Goal: Information Seeking & Learning: Learn about a topic

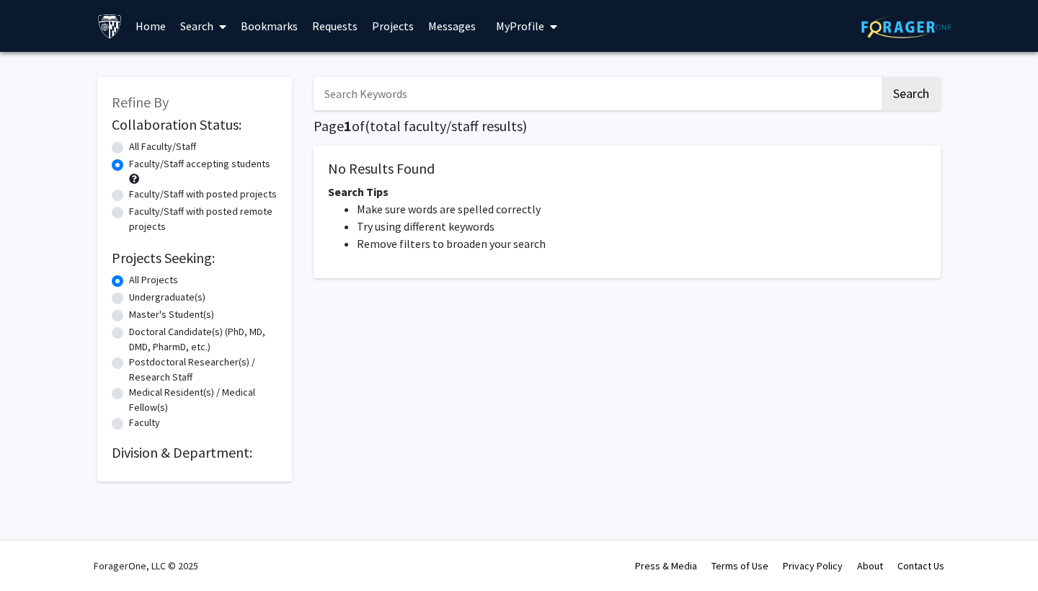
click at [129, 298] on label "Undergraduate(s)" at bounding box center [167, 297] width 76 height 15
click at [129, 298] on input "Undergraduate(s)" at bounding box center [133, 294] width 9 height 9
radio input "true"
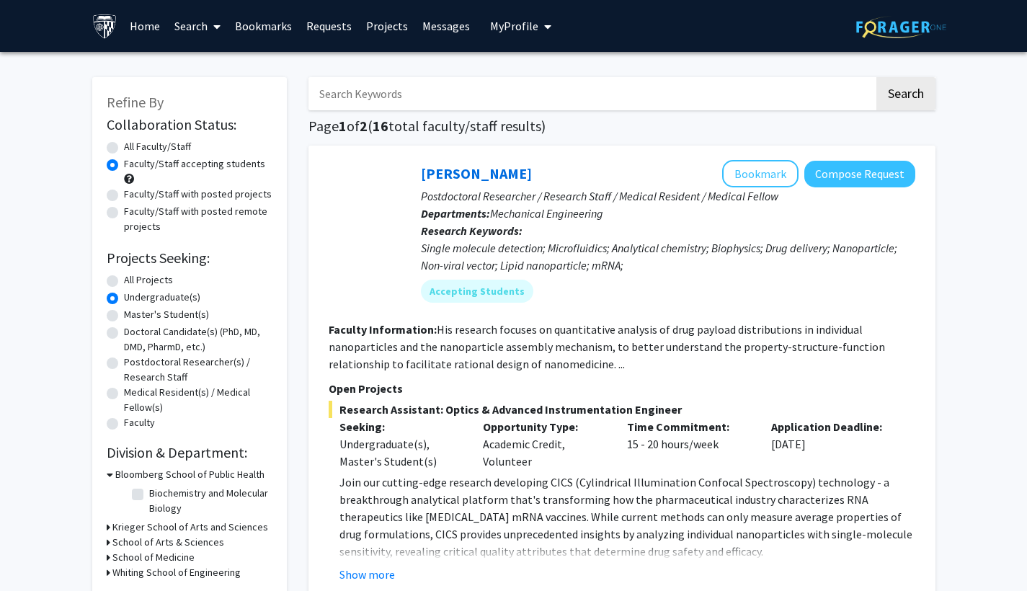
click at [201, 28] on link "Search" at bounding box center [197, 26] width 61 height 50
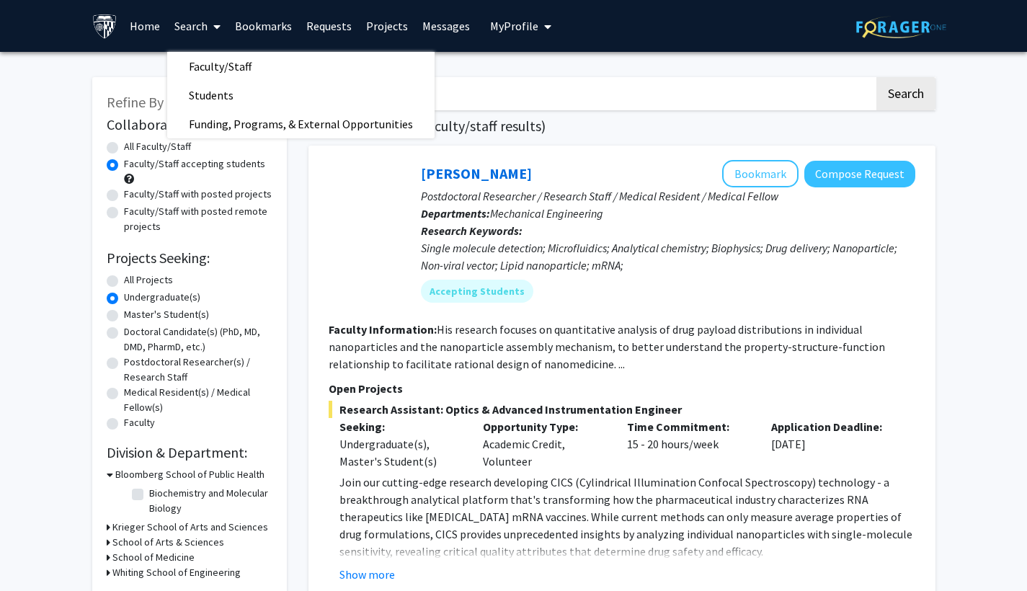
click at [143, 28] on link "Home" at bounding box center [145, 26] width 45 height 50
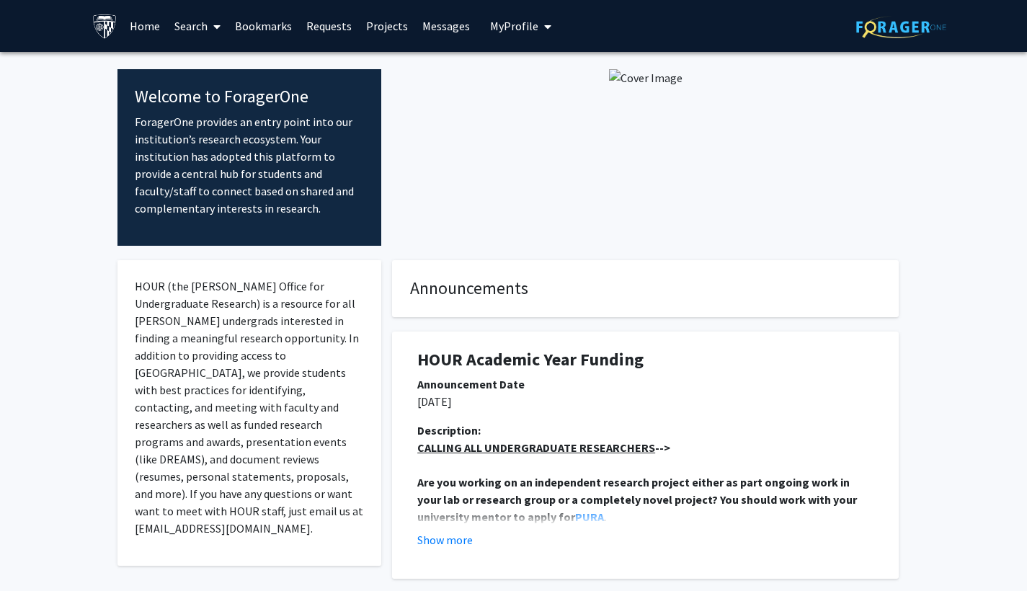
click at [193, 30] on link "Search" at bounding box center [197, 26] width 61 height 50
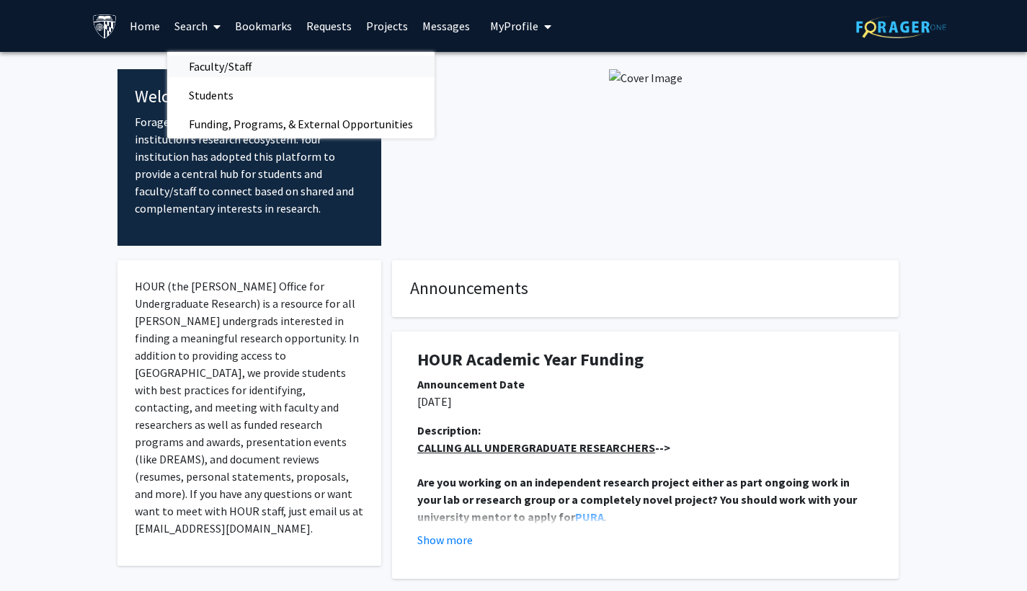
click at [279, 66] on link "Faculty/Staff" at bounding box center [300, 67] width 267 height 22
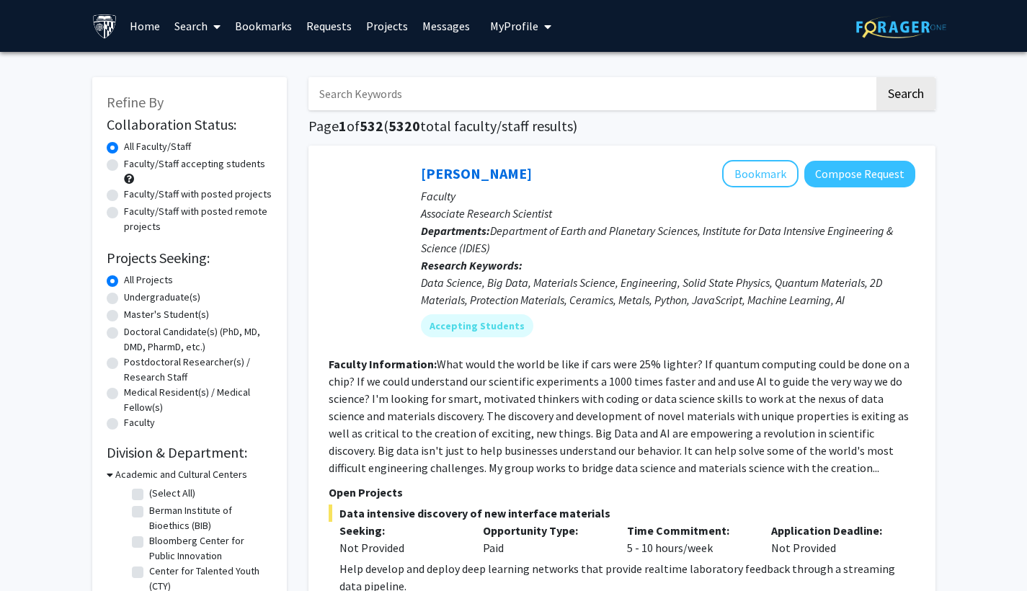
click at [215, 31] on icon at bounding box center [216, 27] width 7 height 12
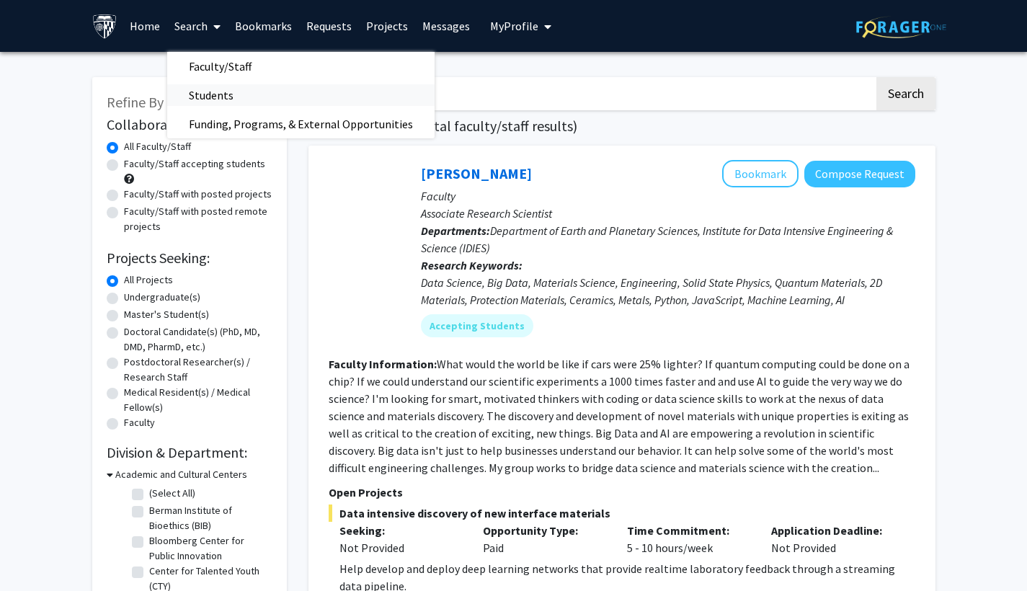
click at [243, 90] on span "Students" at bounding box center [211, 95] width 88 height 29
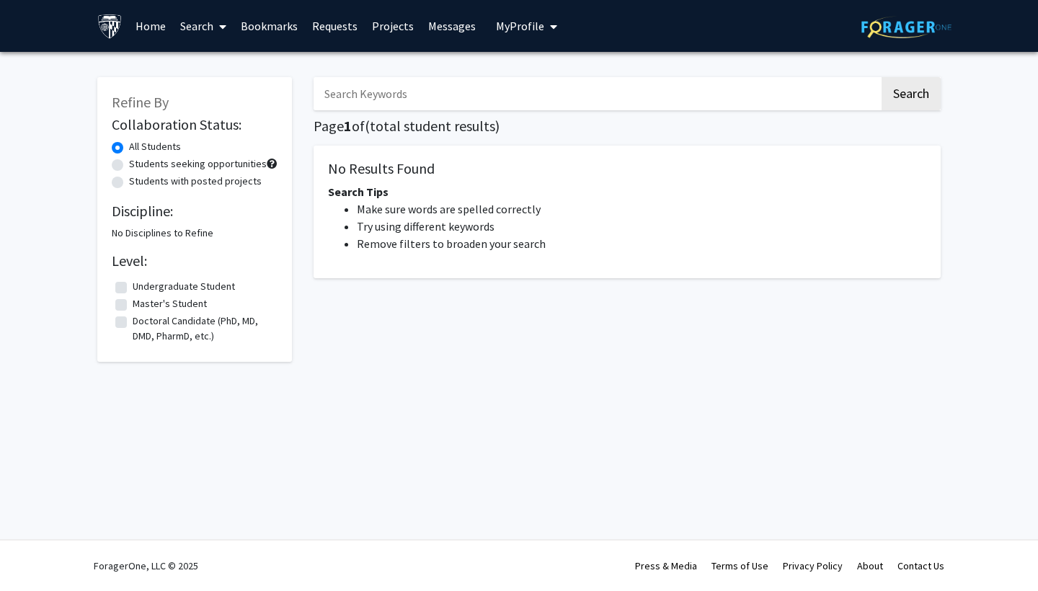
click at [193, 27] on link "Search" at bounding box center [203, 26] width 61 height 50
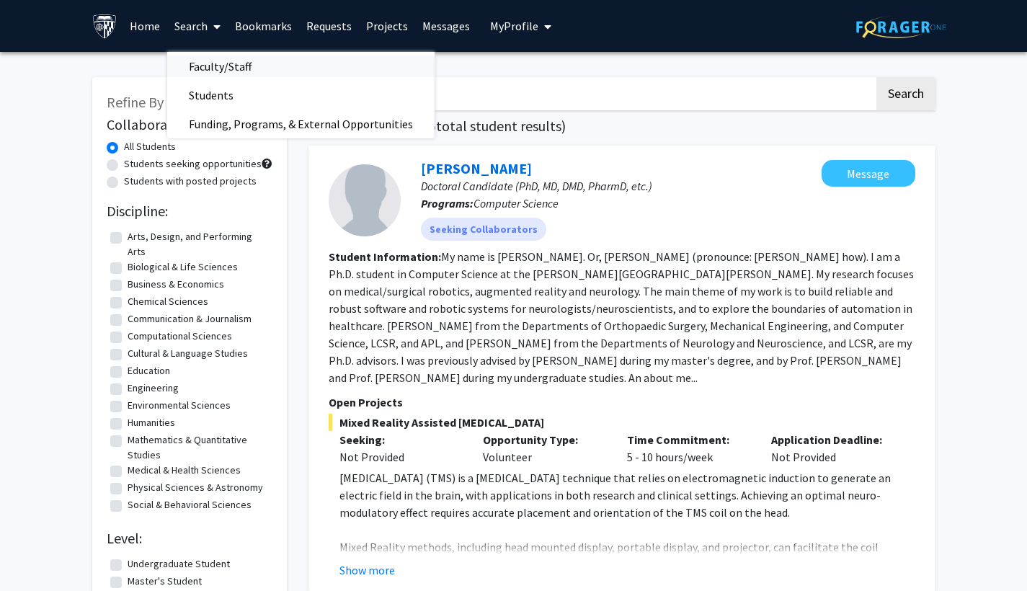
click at [267, 63] on span "Faculty/Staff" at bounding box center [220, 66] width 106 height 29
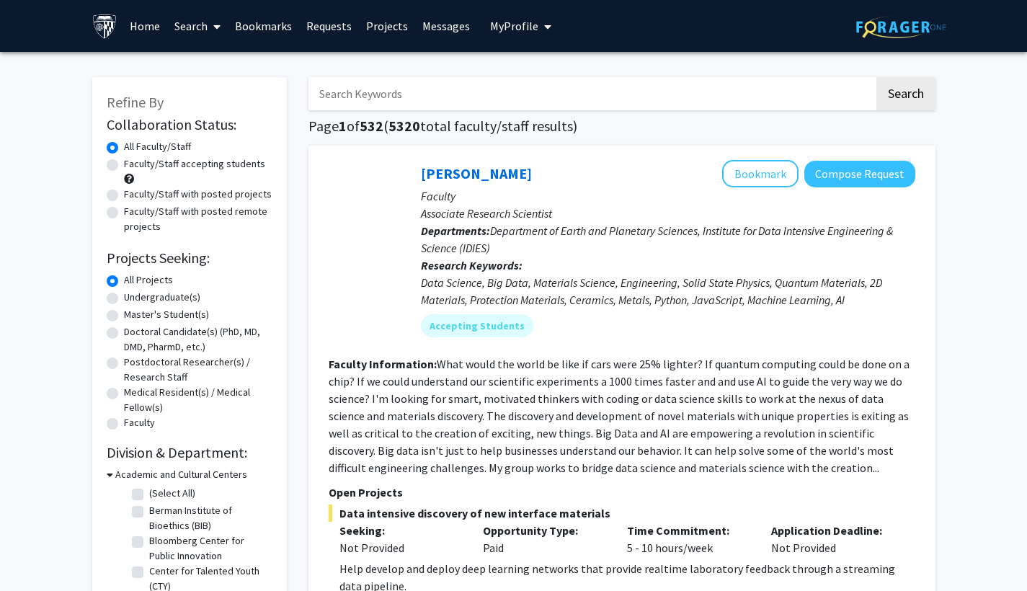
click at [124, 164] on label "Faculty/Staff accepting students" at bounding box center [194, 163] width 141 height 15
click at [124, 164] on input "Faculty/Staff accepting students" at bounding box center [128, 160] width 9 height 9
radio input "true"
click at [124, 299] on label "Undergraduate(s)" at bounding box center [162, 297] width 76 height 15
click at [124, 299] on input "Undergraduate(s)" at bounding box center [128, 294] width 9 height 9
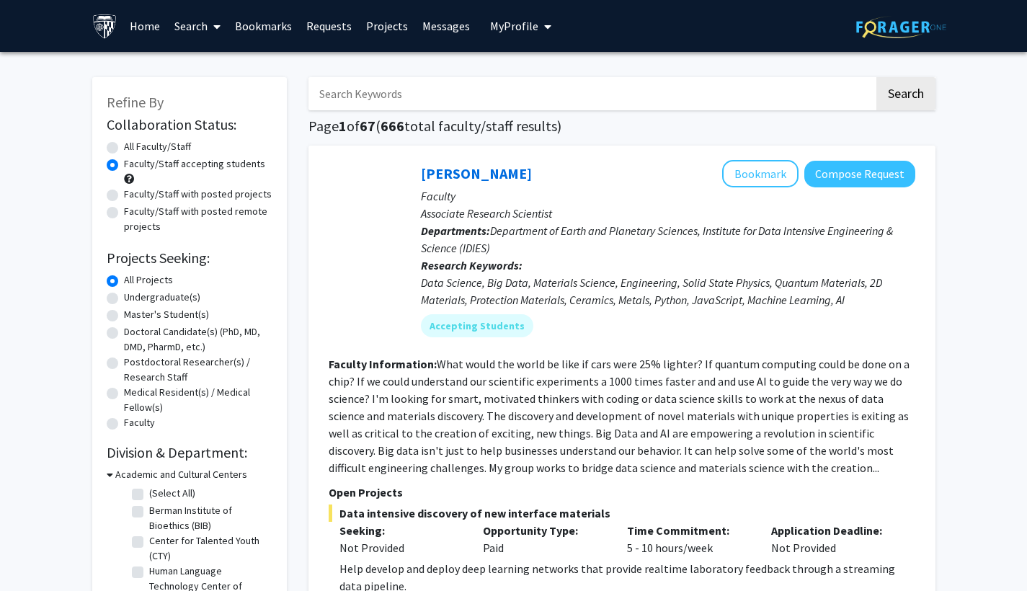
radio input "true"
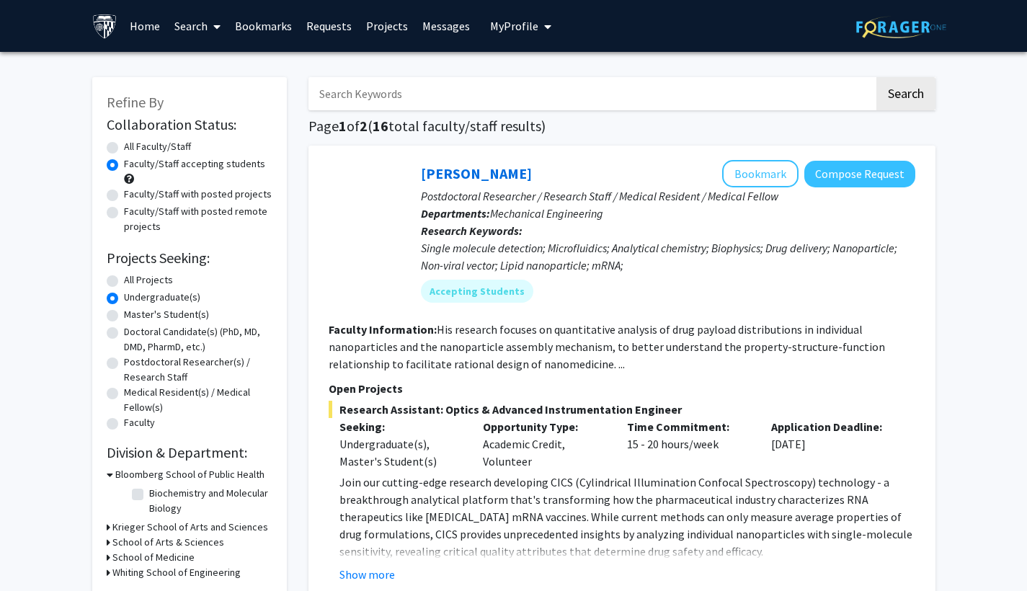
click at [124, 148] on label "All Faculty/Staff" at bounding box center [157, 146] width 67 height 15
click at [124, 148] on input "All Faculty/Staff" at bounding box center [128, 143] width 9 height 9
radio input "true"
click at [152, 35] on link "Home" at bounding box center [145, 26] width 45 height 50
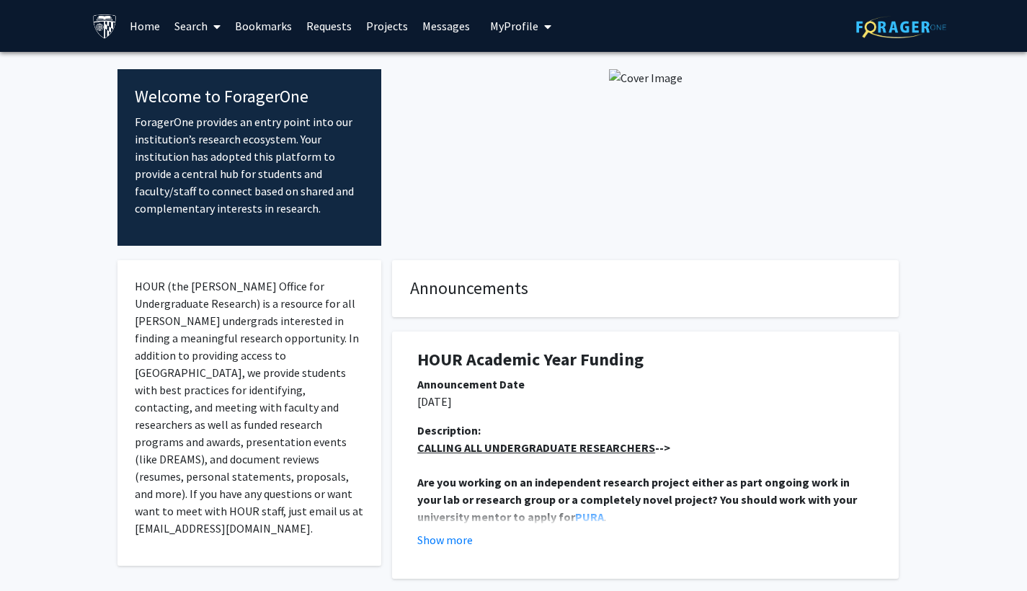
click at [203, 32] on link "Search" at bounding box center [197, 26] width 61 height 50
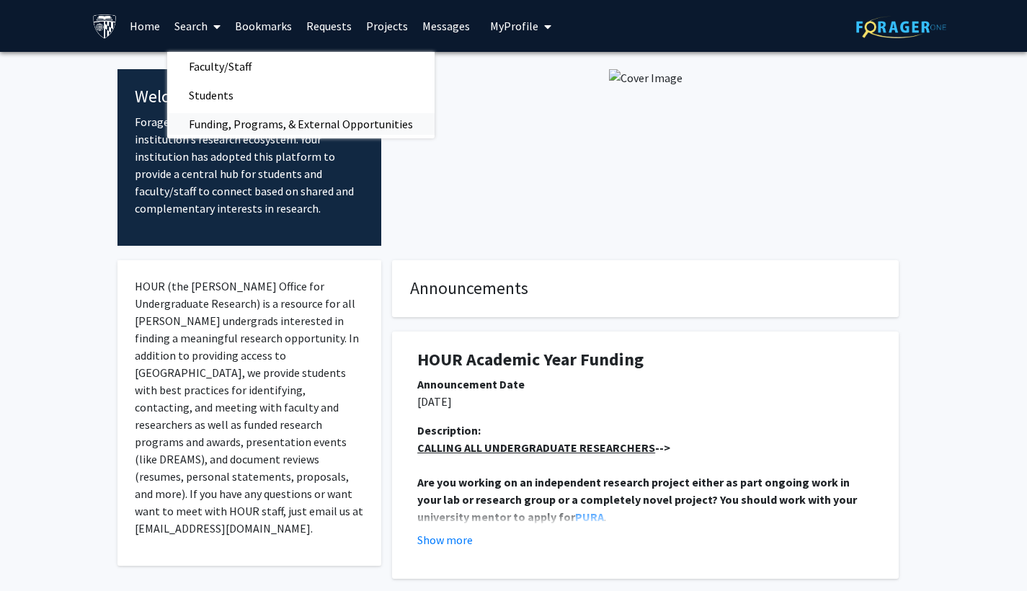
click at [317, 131] on span "Funding, Programs, & External Opportunities" at bounding box center [300, 124] width 267 height 29
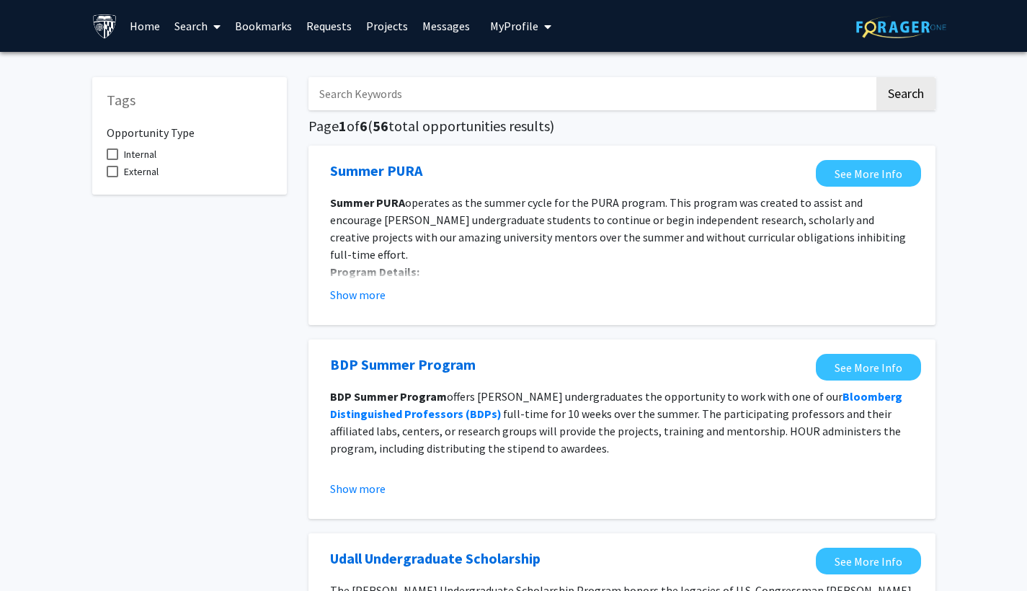
click at [143, 154] on span "Internal" at bounding box center [140, 154] width 32 height 17
click at [112, 160] on input "Internal" at bounding box center [112, 160] width 1 height 1
checkbox input "true"
click at [547, 25] on button "My Profile" at bounding box center [521, 26] width 70 height 52
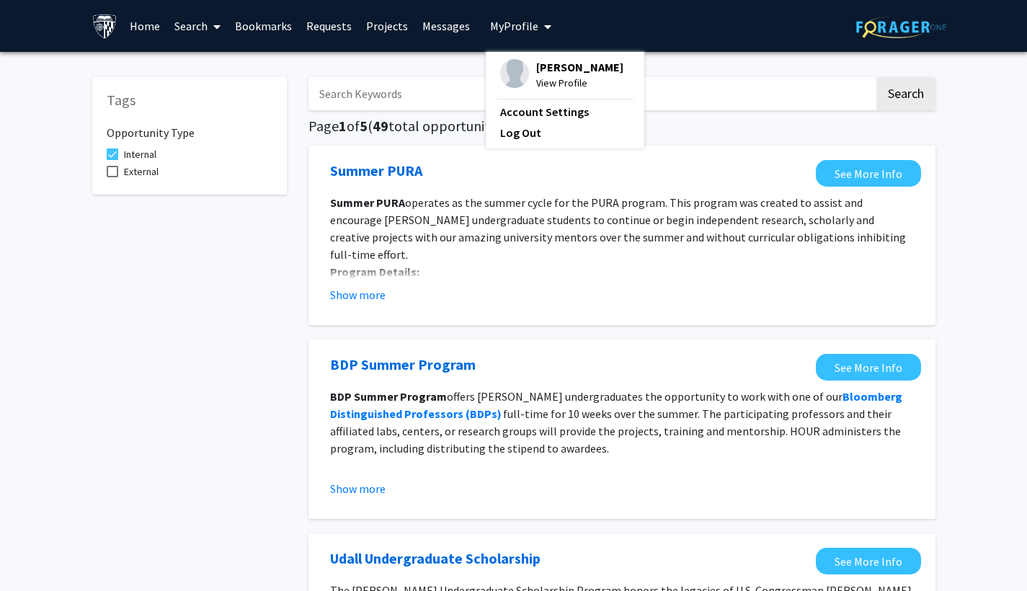
click at [539, 84] on span "View Profile" at bounding box center [579, 83] width 87 height 16
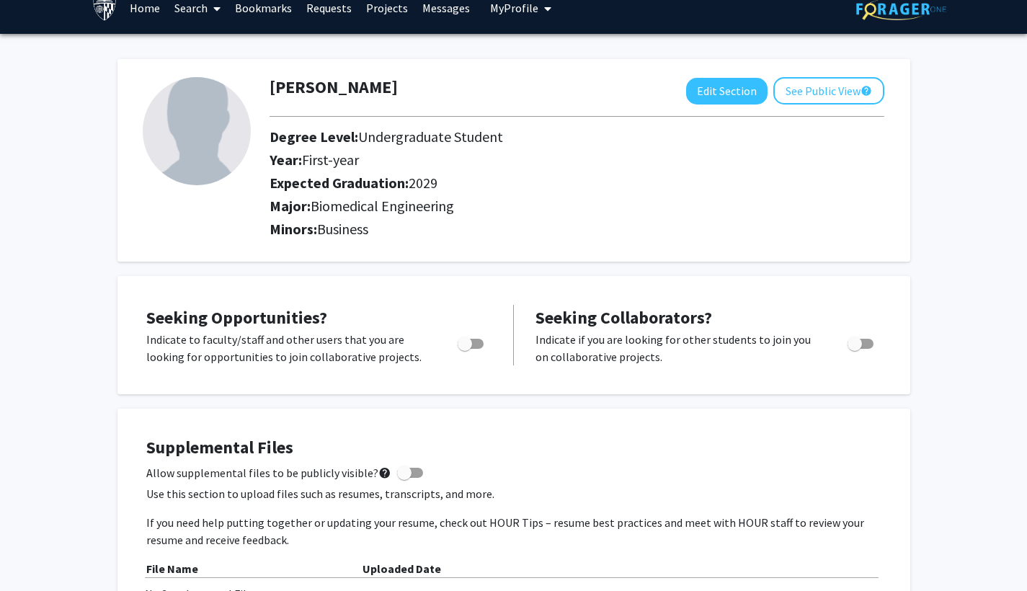
scroll to position [58, 0]
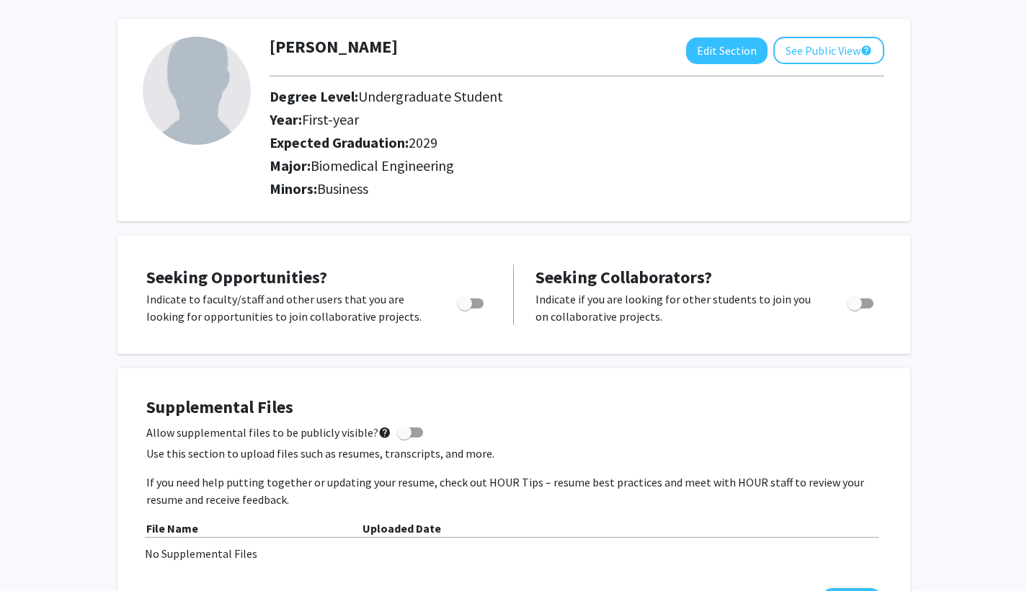
click at [469, 310] on span "Toggle" at bounding box center [465, 303] width 14 height 14
click at [465, 309] on input "Are you actively seeking opportunities?" at bounding box center [464, 309] width 1 height 1
checkbox input "true"
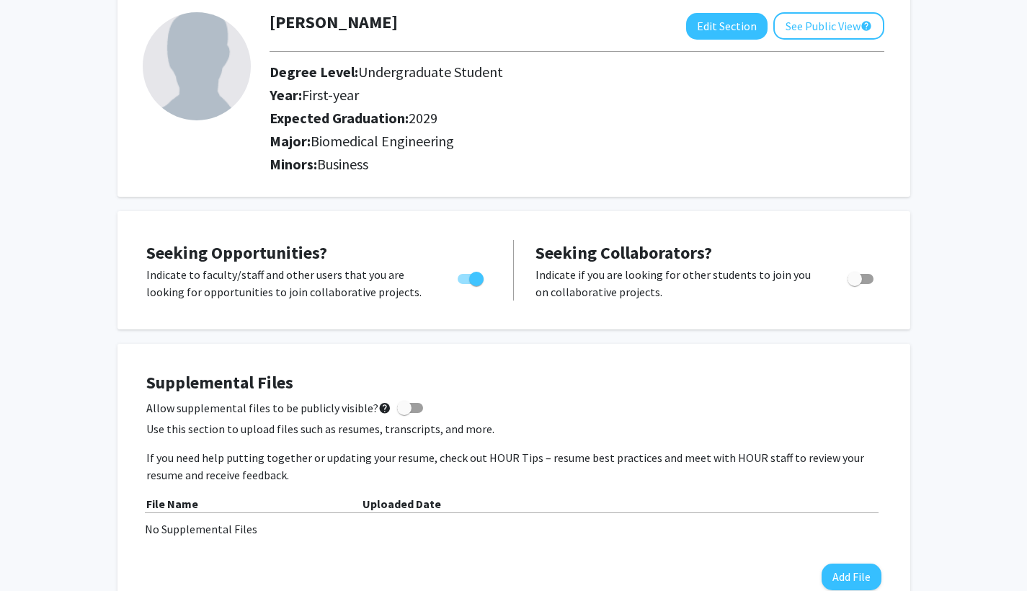
scroll to position [0, 0]
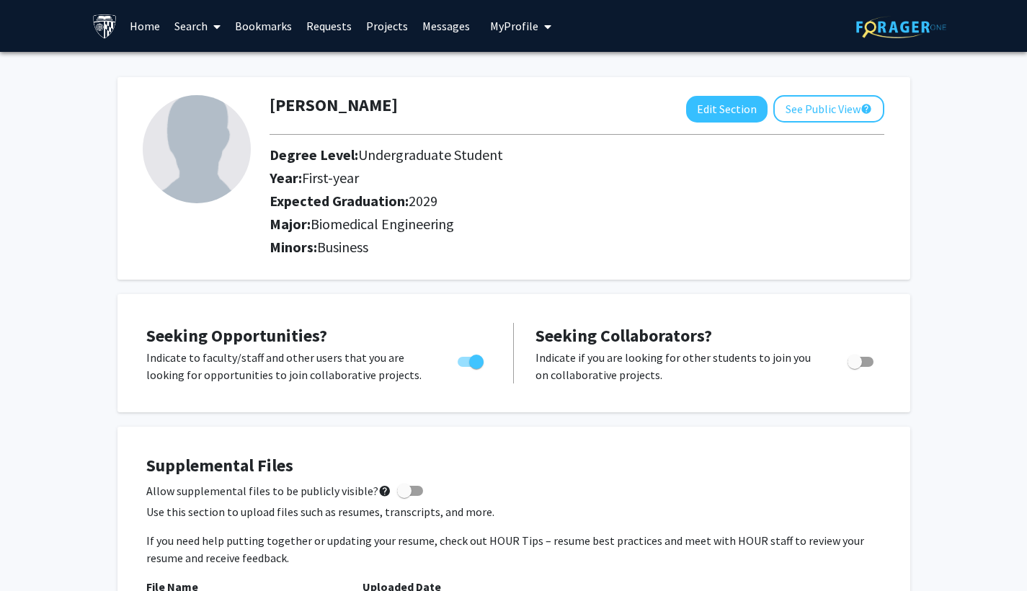
click at [214, 34] on span at bounding box center [214, 26] width 13 height 50
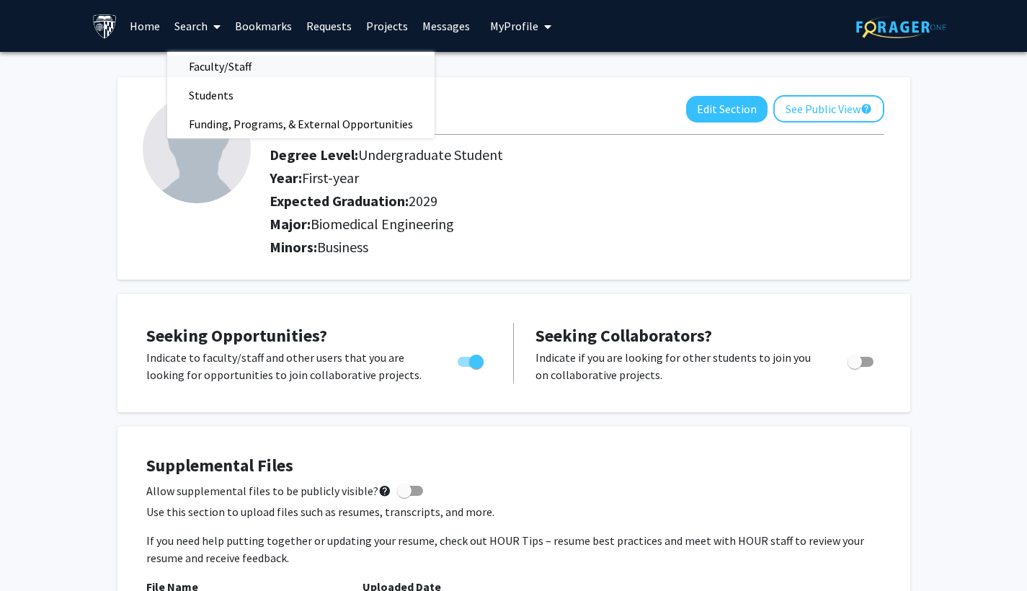
click at [246, 68] on span "Faculty/Staff" at bounding box center [220, 66] width 106 height 29
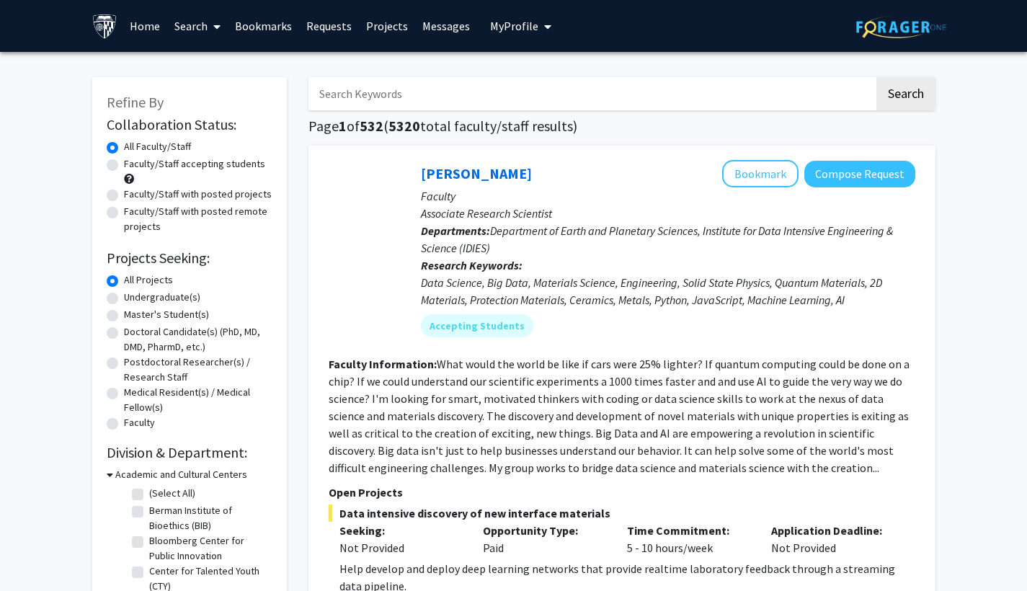
click at [247, 195] on label "Faculty/Staff with posted projects" at bounding box center [198, 194] width 148 height 15
click at [133, 195] on input "Faculty/Staff with posted projects" at bounding box center [128, 191] width 9 height 9
radio input "true"
click at [169, 299] on label "Undergraduate(s)" at bounding box center [162, 297] width 76 height 15
click at [133, 299] on input "Undergraduate(s)" at bounding box center [128, 294] width 9 height 9
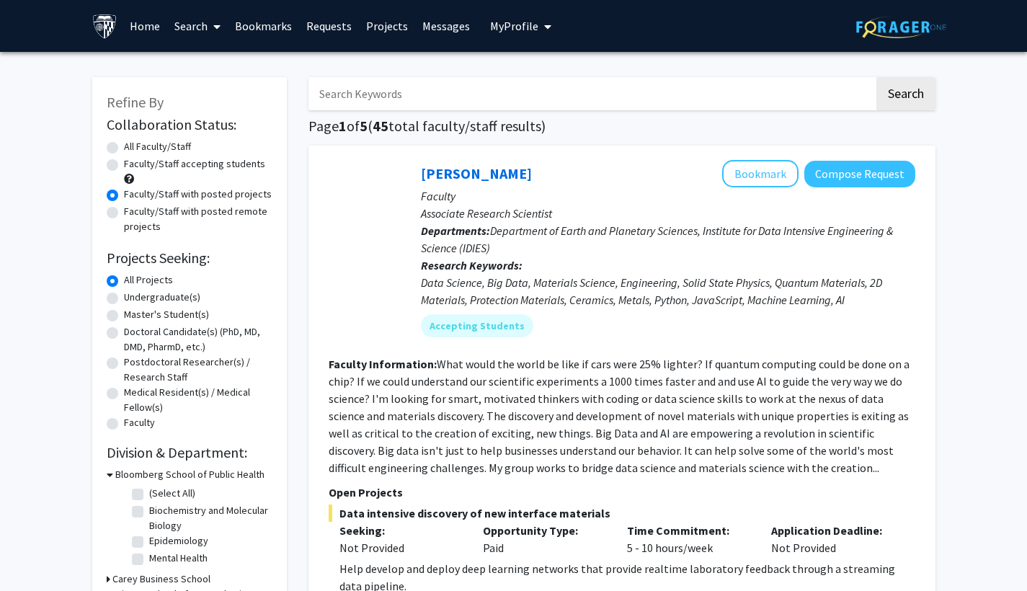
radio input "true"
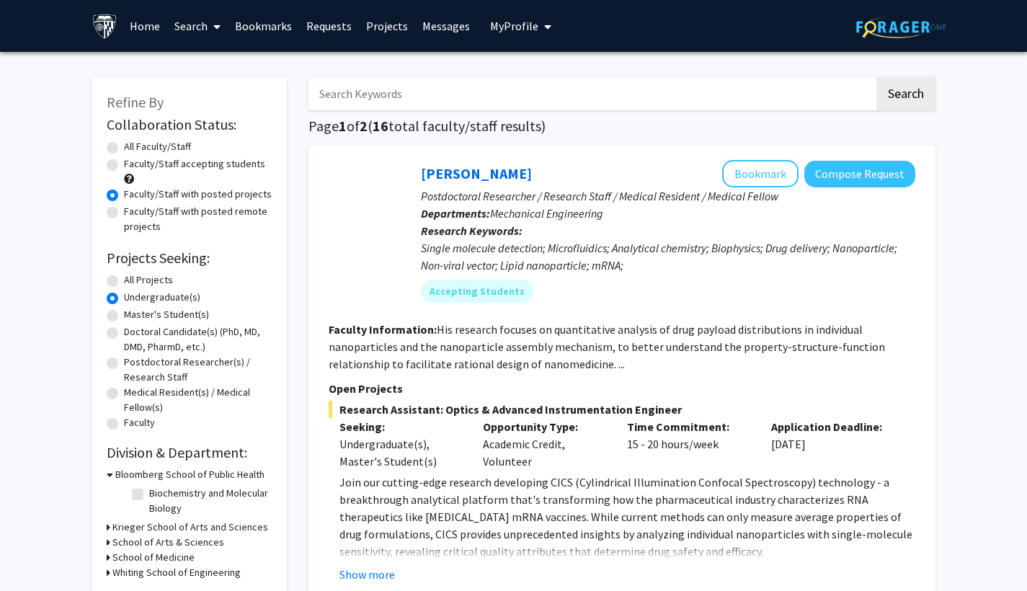
click at [218, 175] on div "Faculty/Staff accepting students" at bounding box center [190, 171] width 166 height 30
click at [200, 167] on label "Faculty/Staff accepting students" at bounding box center [194, 163] width 141 height 15
click at [133, 166] on input "Faculty/Staff accepting students" at bounding box center [128, 160] width 9 height 9
radio input "true"
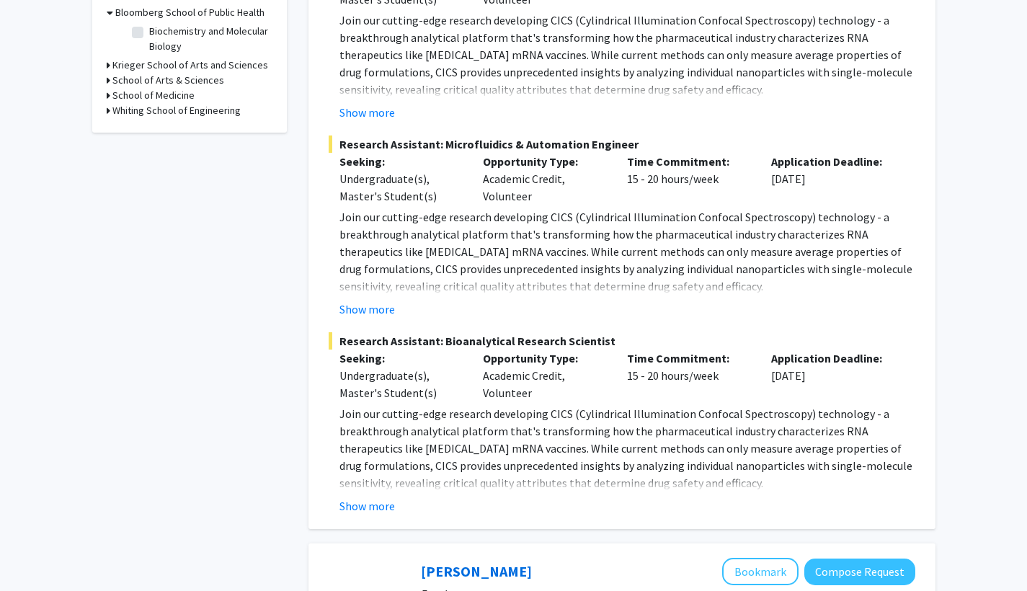
scroll to position [177, 0]
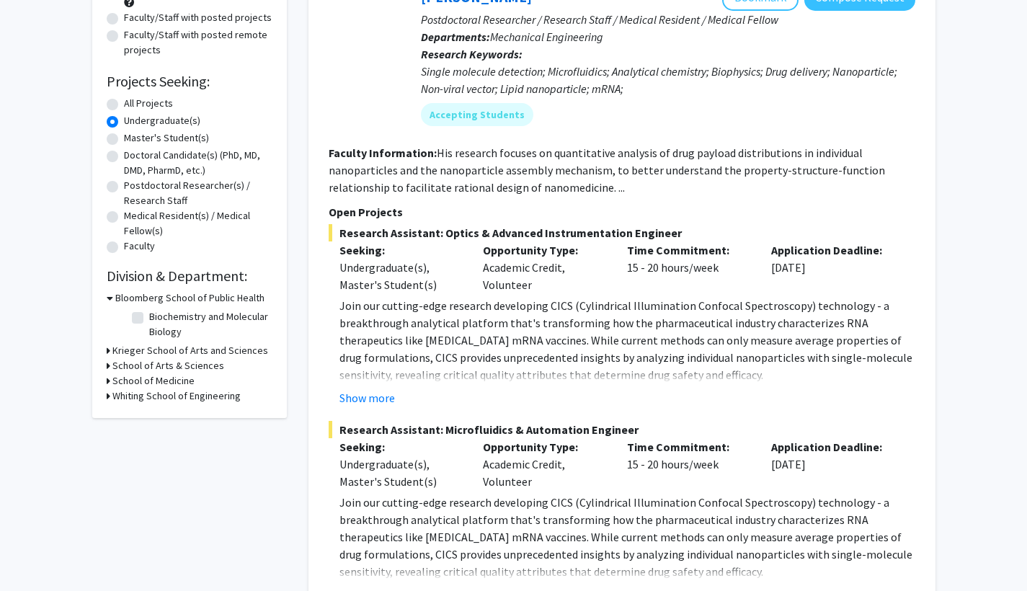
click at [124, 299] on h3 "Bloomberg School of Public Health" at bounding box center [189, 298] width 149 height 15
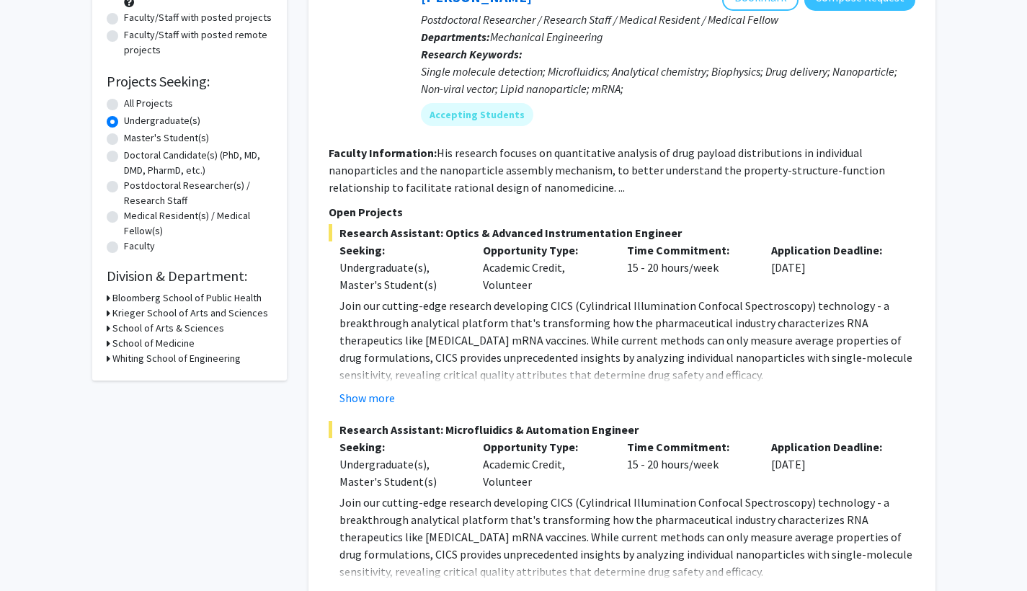
click at [159, 366] on h3 "Whiting School of Engineering" at bounding box center [176, 358] width 128 height 15
click at [149, 378] on label "(Select All)" at bounding box center [172, 377] width 46 height 15
click at [149, 378] on input "(Select All)" at bounding box center [153, 374] width 9 height 9
checkbox input "true"
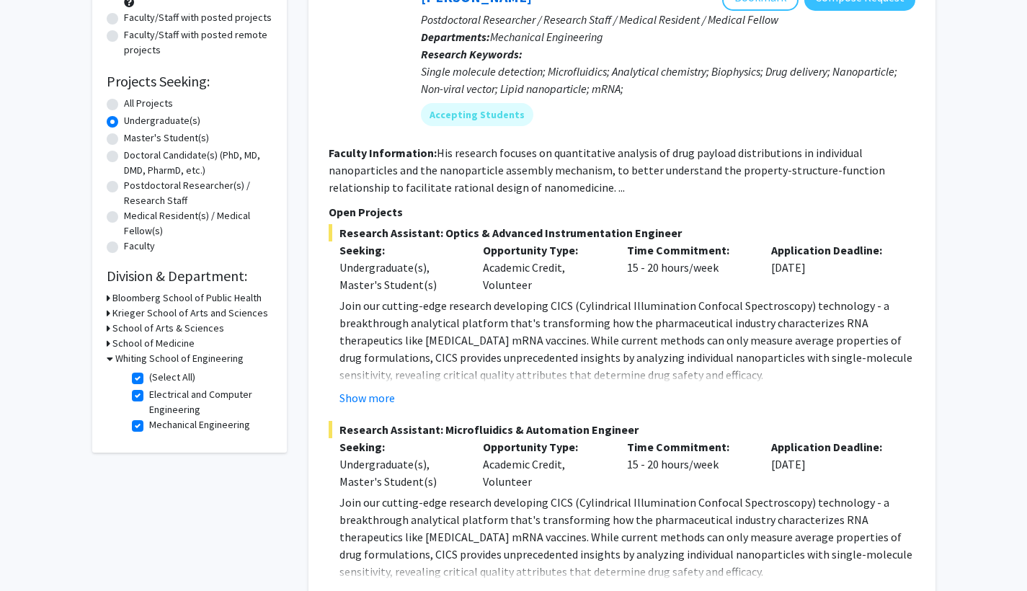
checkbox input "true"
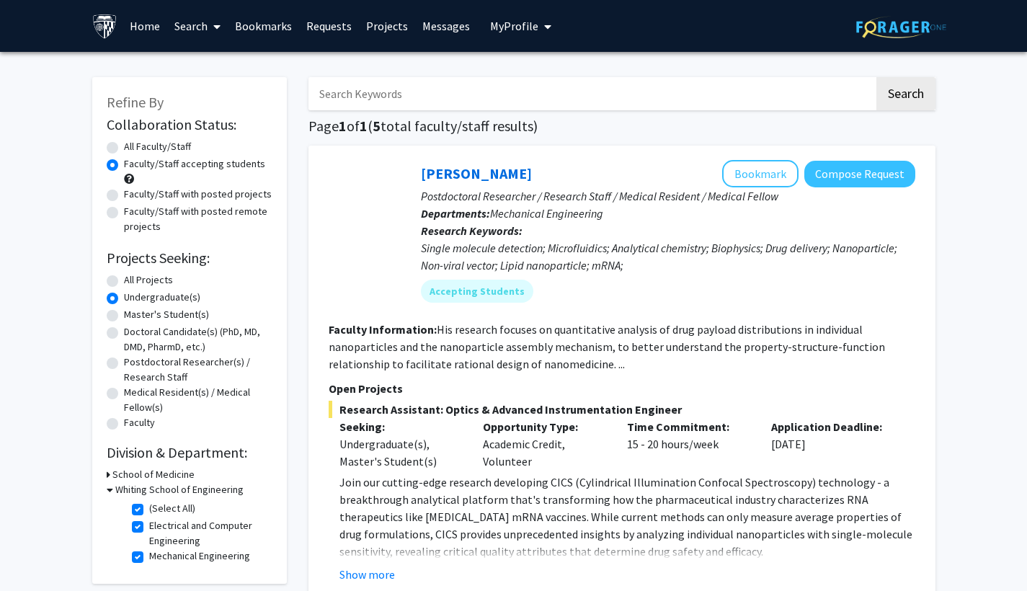
scroll to position [114, 0]
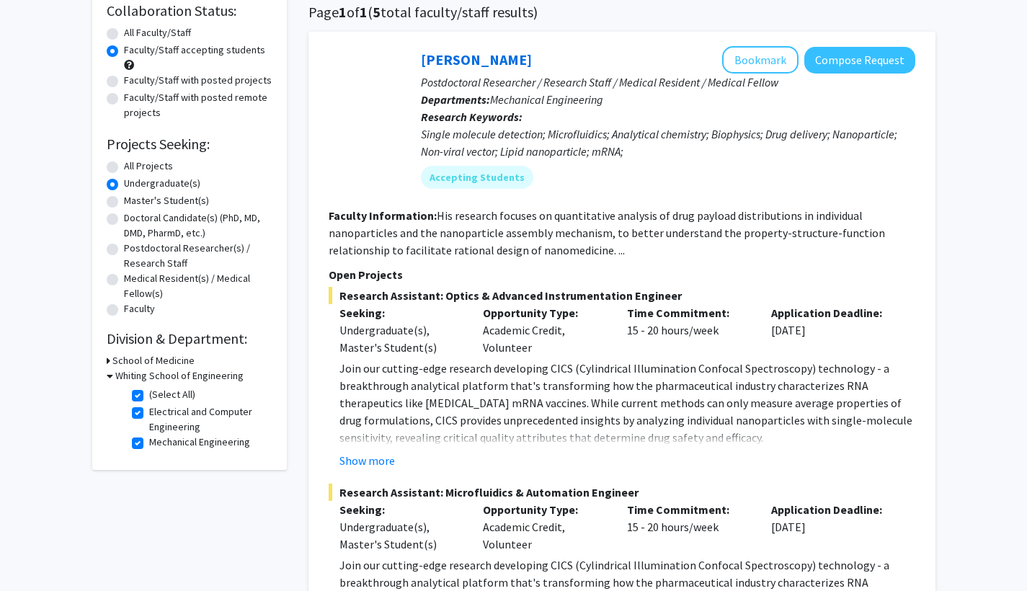
click at [149, 394] on label "(Select All)" at bounding box center [172, 394] width 46 height 15
click at [149, 394] on input "(Select All)" at bounding box center [153, 391] width 9 height 9
checkbox input "false"
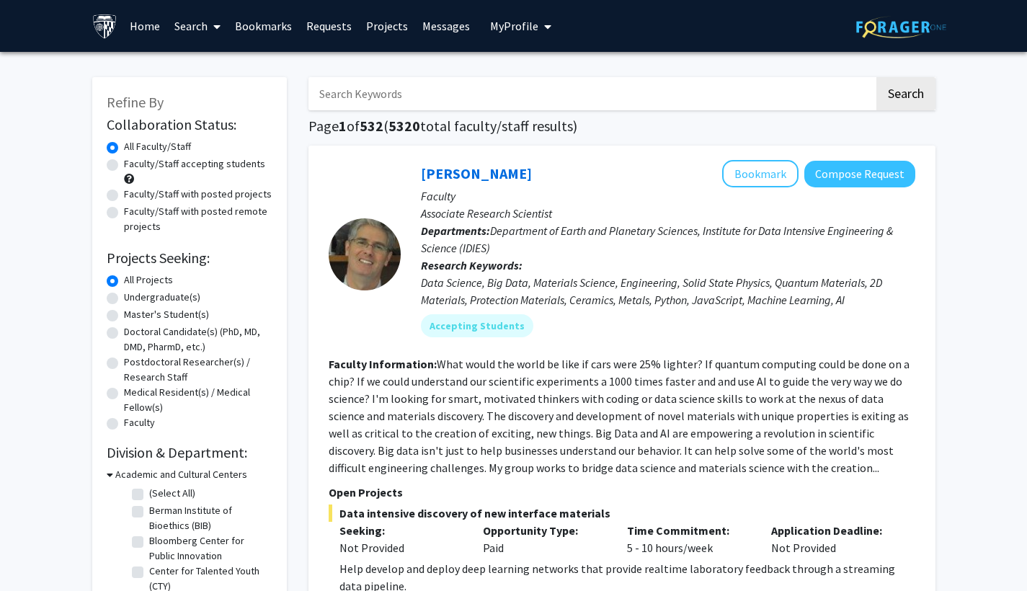
click at [171, 302] on label "Undergraduate(s)" at bounding box center [162, 297] width 76 height 15
click at [133, 299] on input "Undergraduate(s)" at bounding box center [128, 294] width 9 height 9
radio input "true"
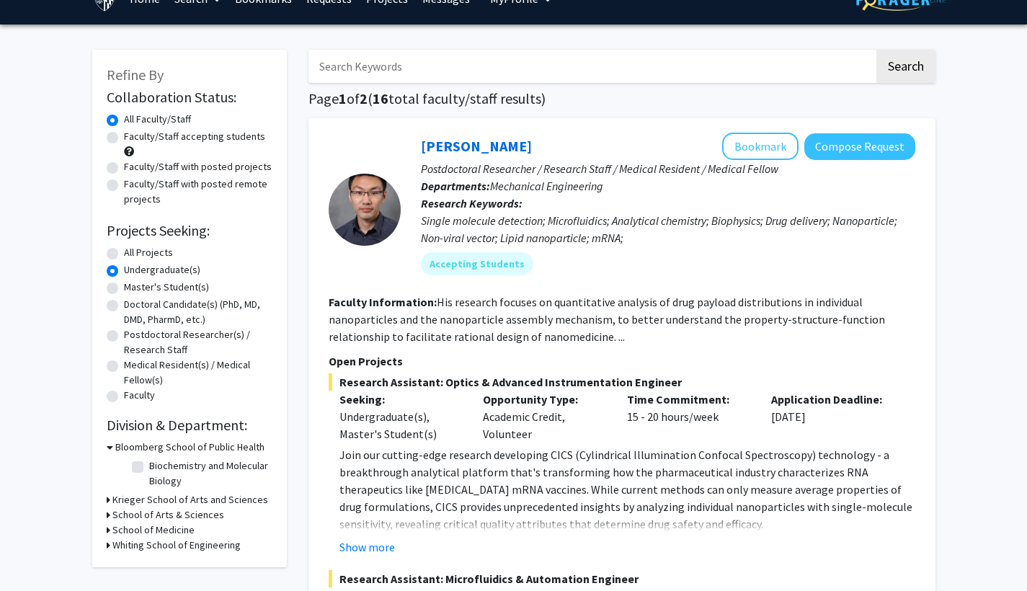
scroll to position [91, 0]
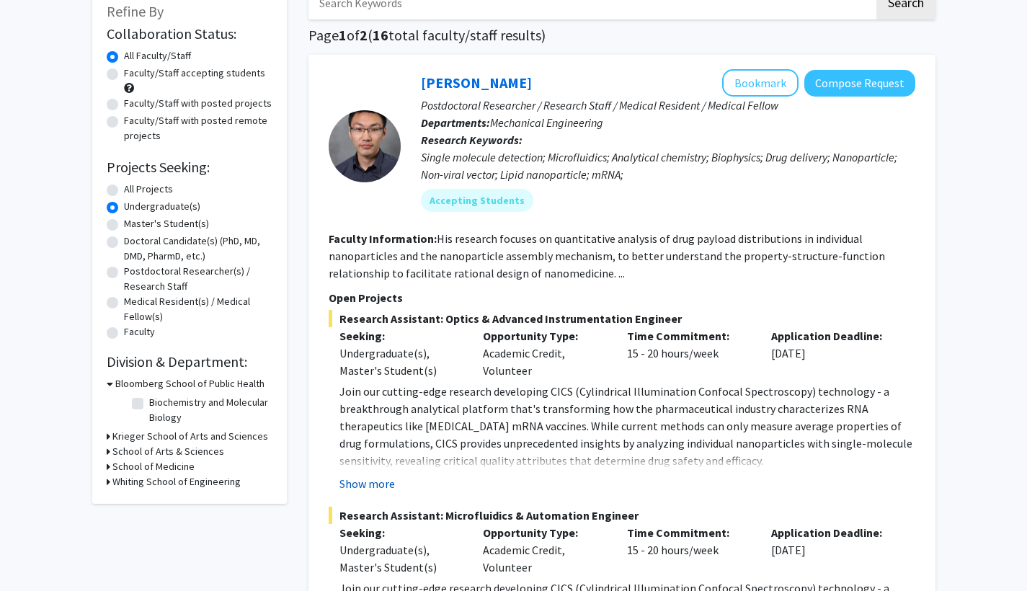
click at [374, 487] on button "Show more" at bounding box center [368, 483] width 56 height 17
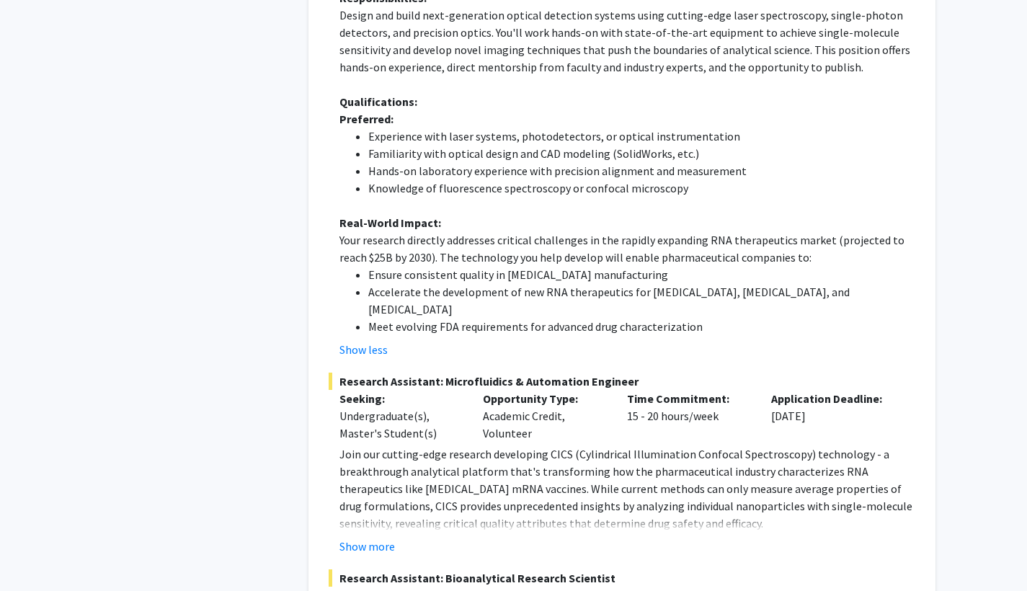
scroll to position [974, 0]
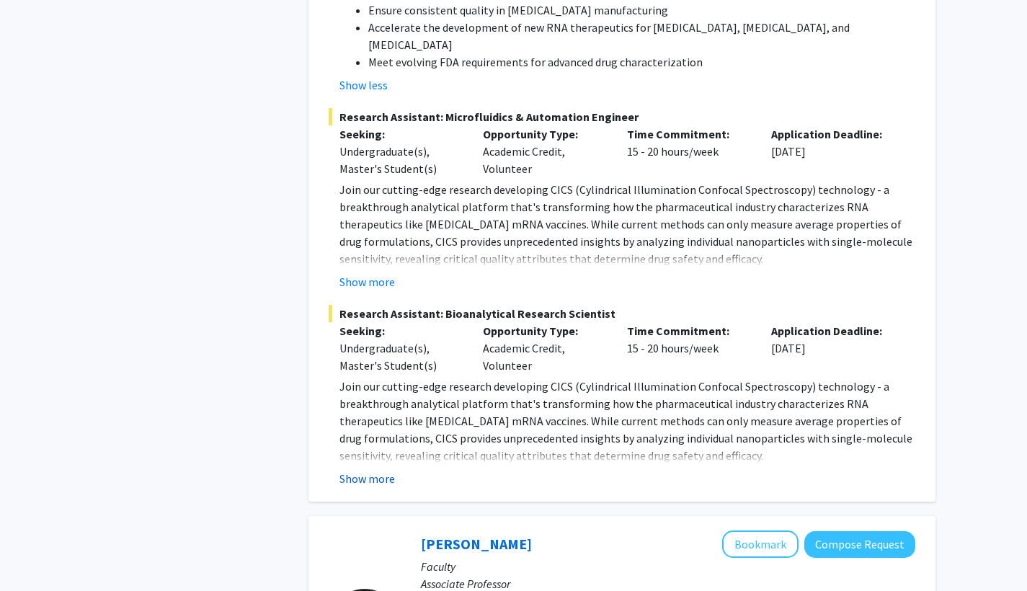
click at [381, 470] on button "Show more" at bounding box center [368, 478] width 56 height 17
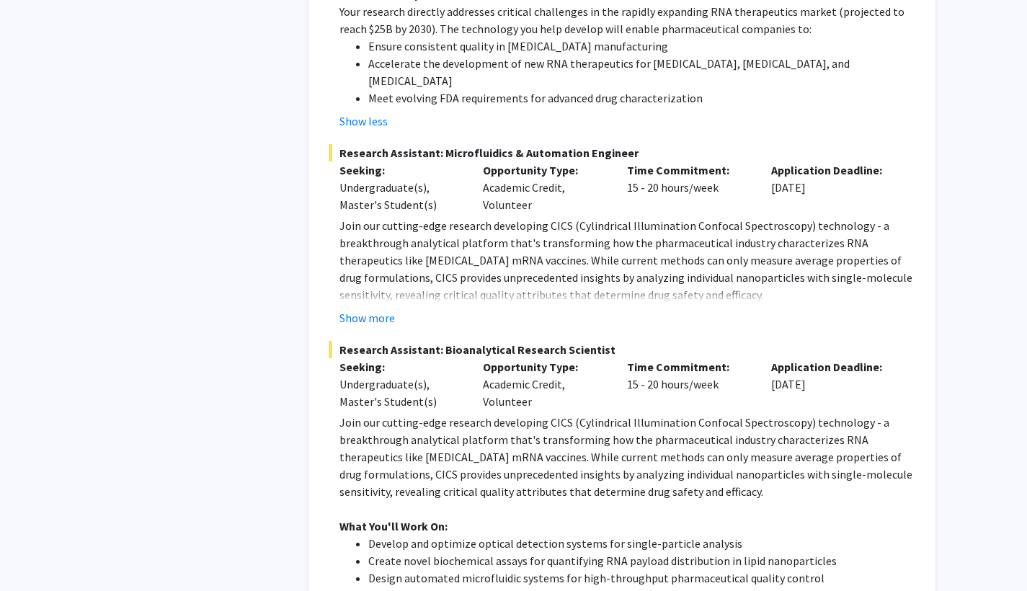
scroll to position [947, 0]
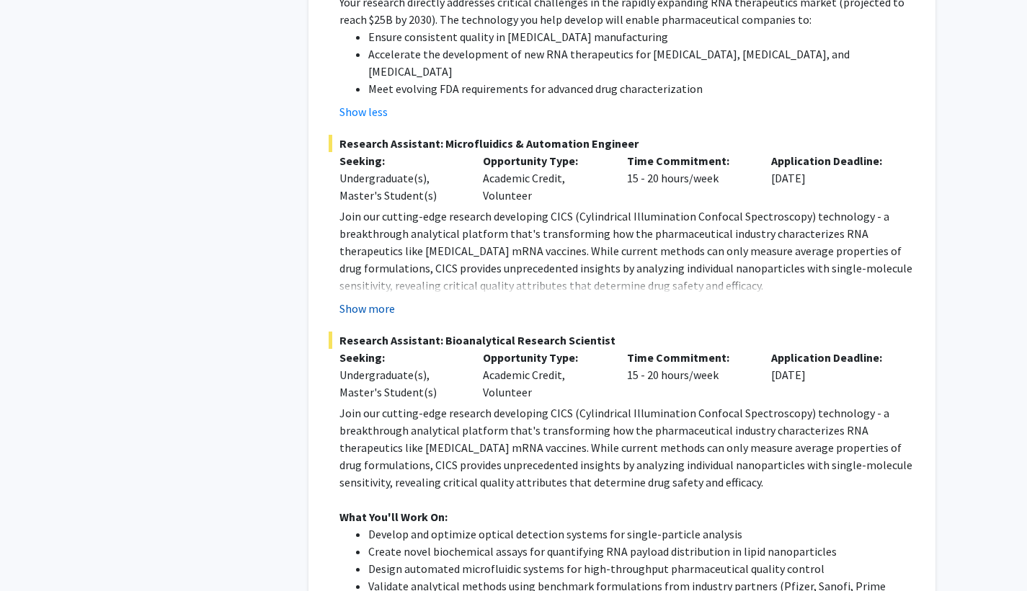
click at [378, 300] on button "Show more" at bounding box center [368, 308] width 56 height 17
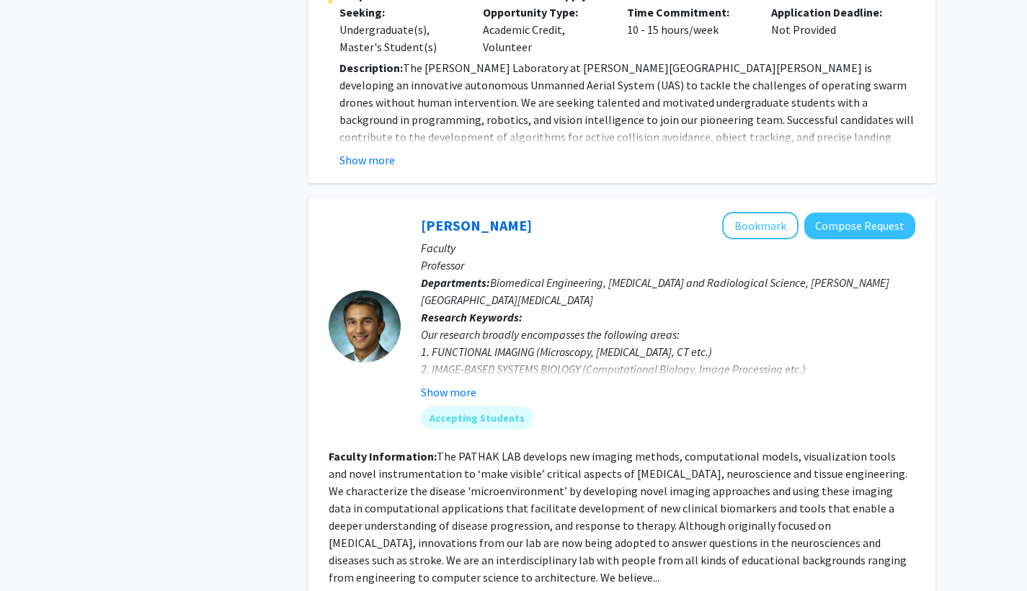
scroll to position [3021, 0]
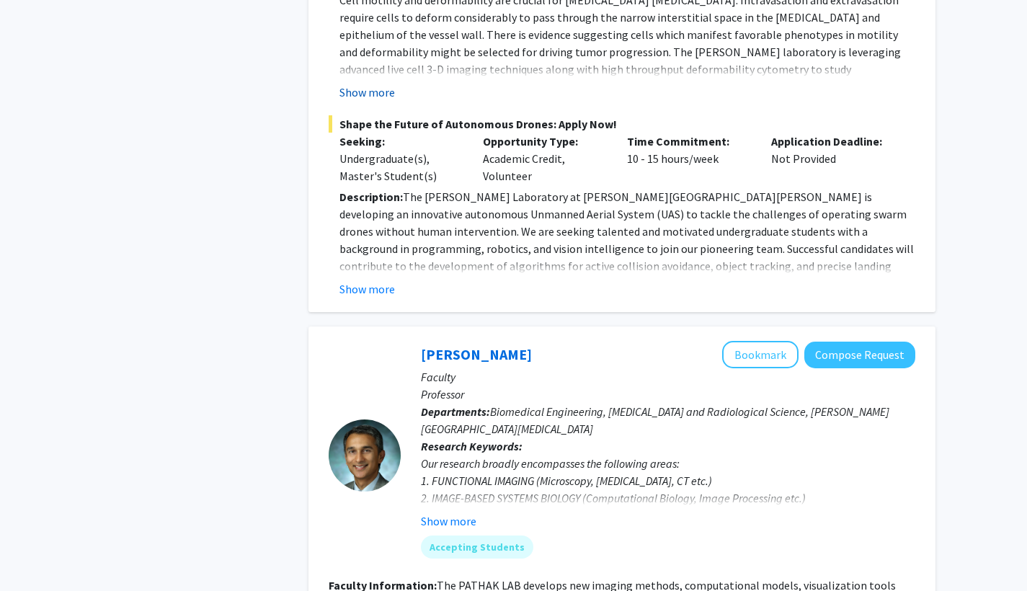
click at [376, 84] on button "Show more" at bounding box center [368, 92] width 56 height 17
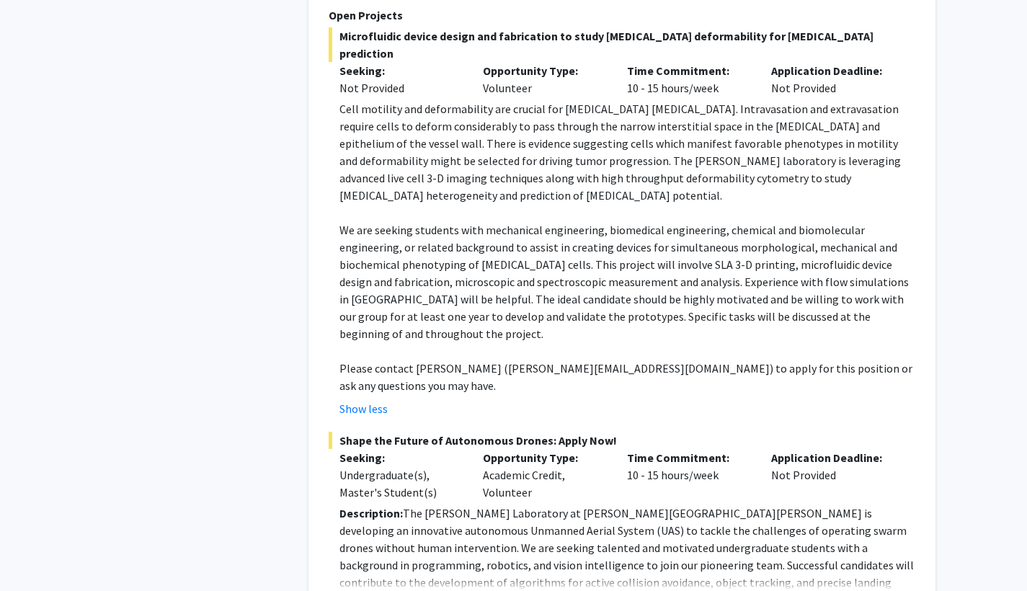
scroll to position [2915, 0]
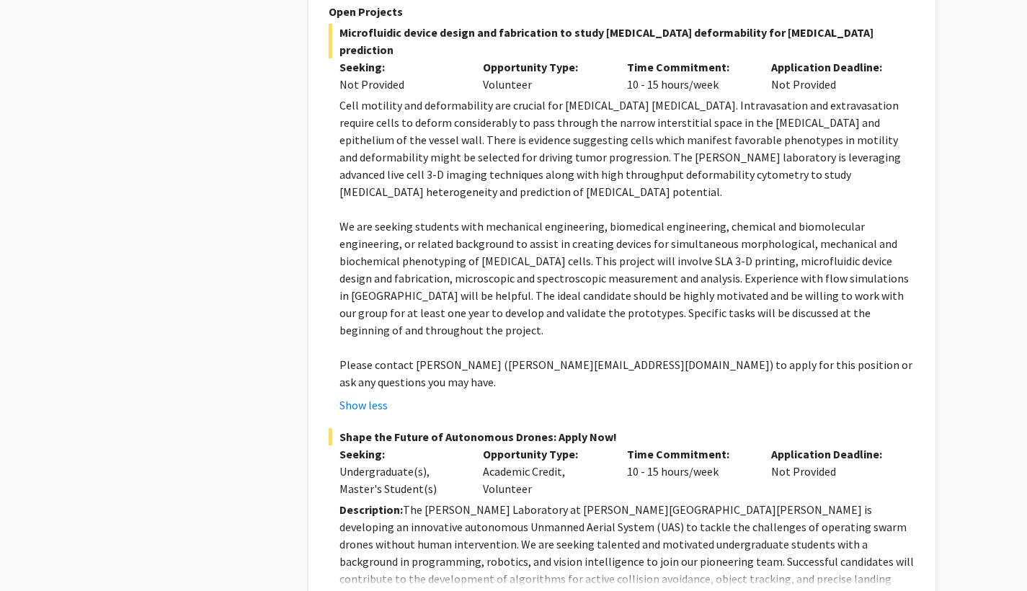
click at [371, 590] on button "Show more" at bounding box center [368, 601] width 56 height 17
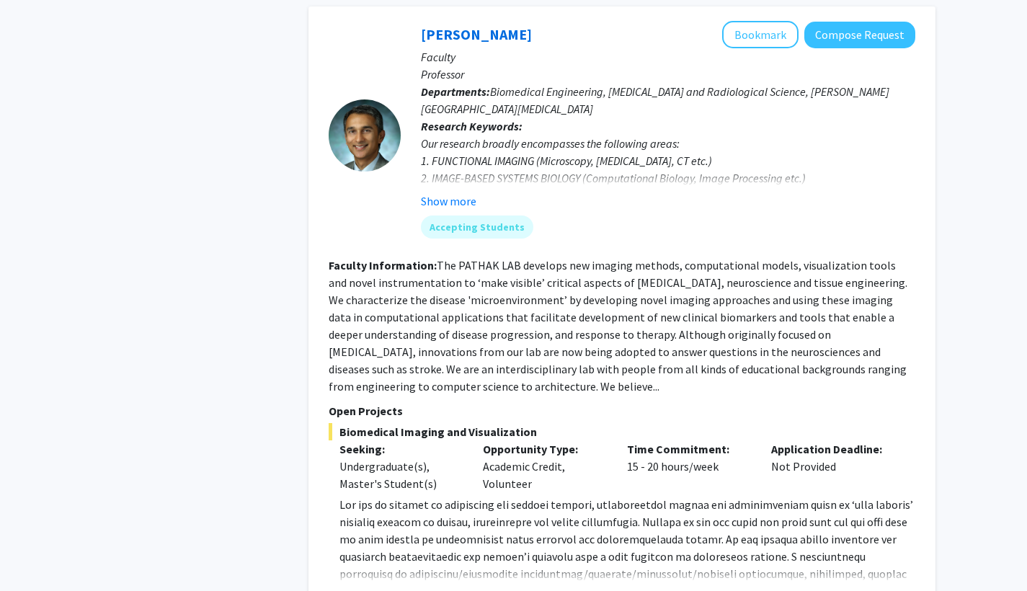
scroll to position [3982, 0]
click at [371, 588] on button "Show more" at bounding box center [368, 596] width 56 height 17
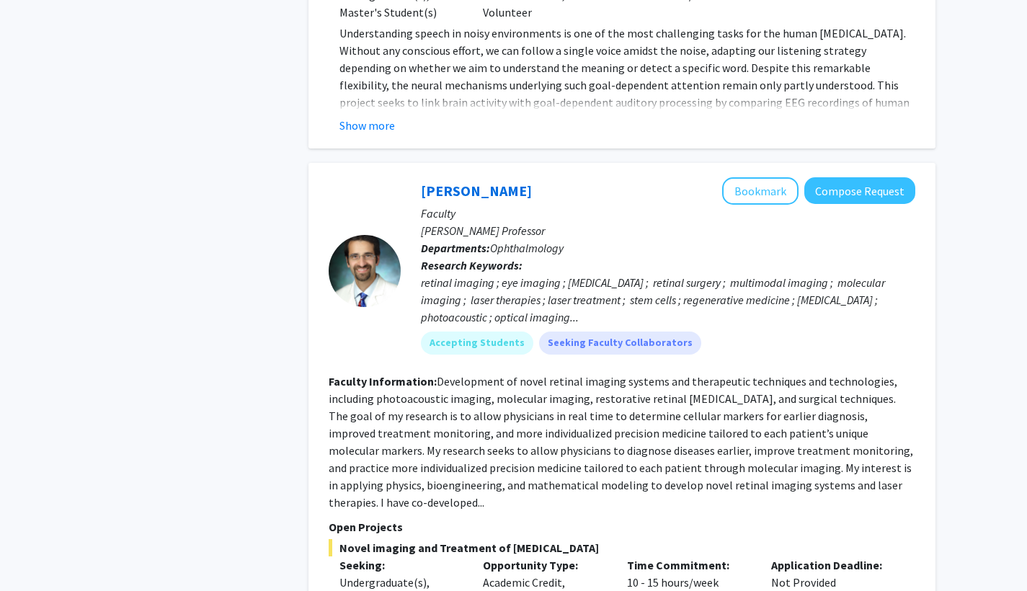
scroll to position [5301, 0]
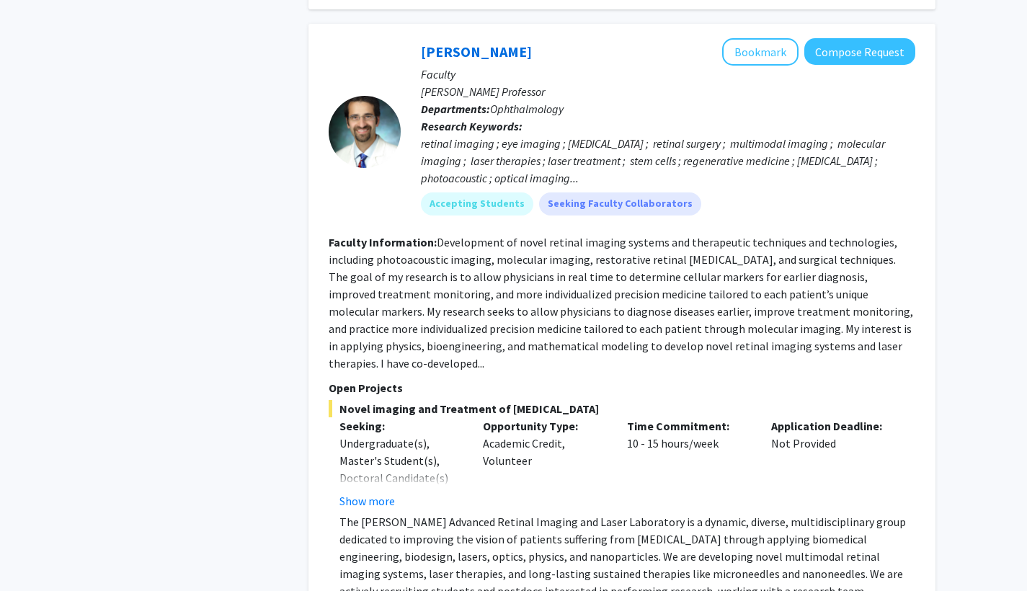
scroll to position [5501, 0]
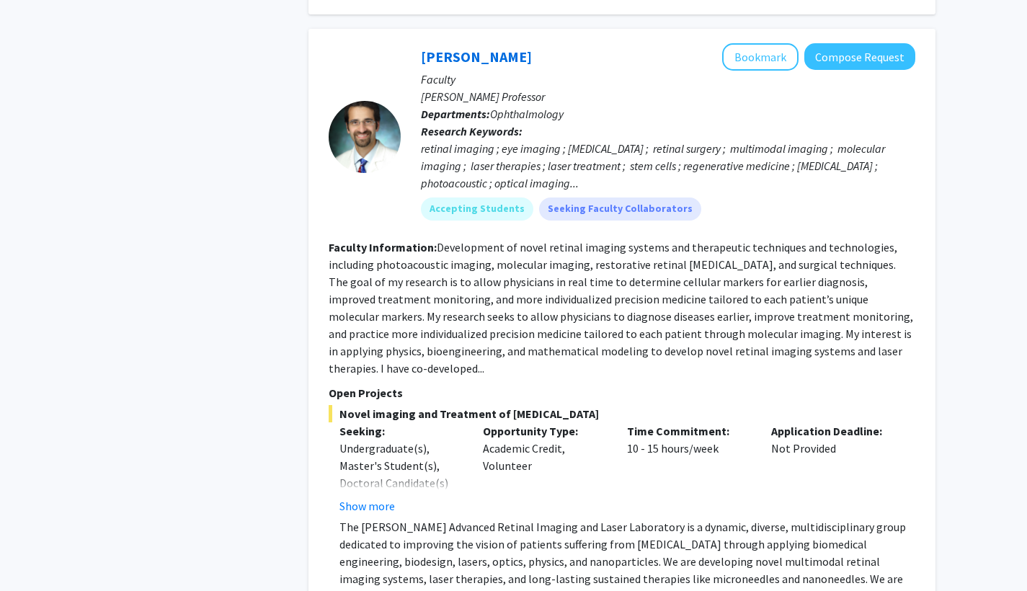
click at [614, 240] on fg-read-more "Development of novel retinal imaging systems and therapeutic techniques and tec…" at bounding box center [621, 308] width 585 height 136
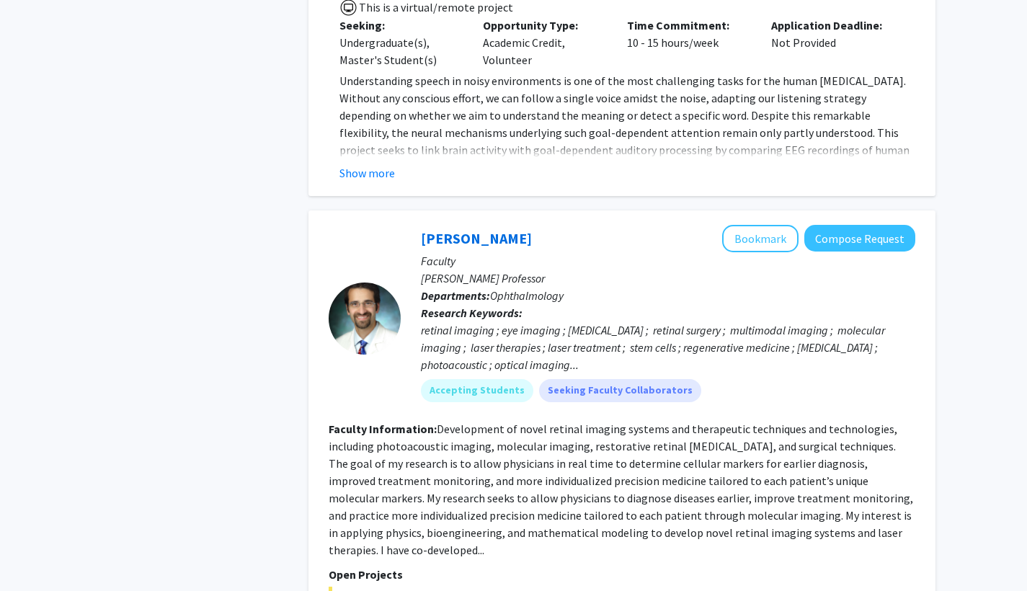
scroll to position [5217, 0]
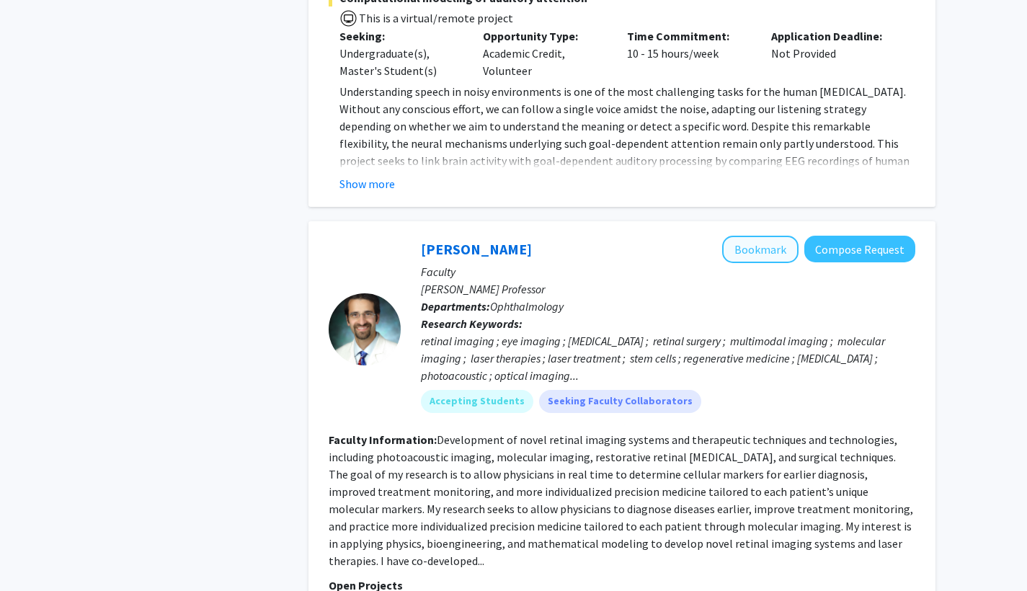
click at [789, 236] on button "Bookmark" at bounding box center [760, 249] width 76 height 27
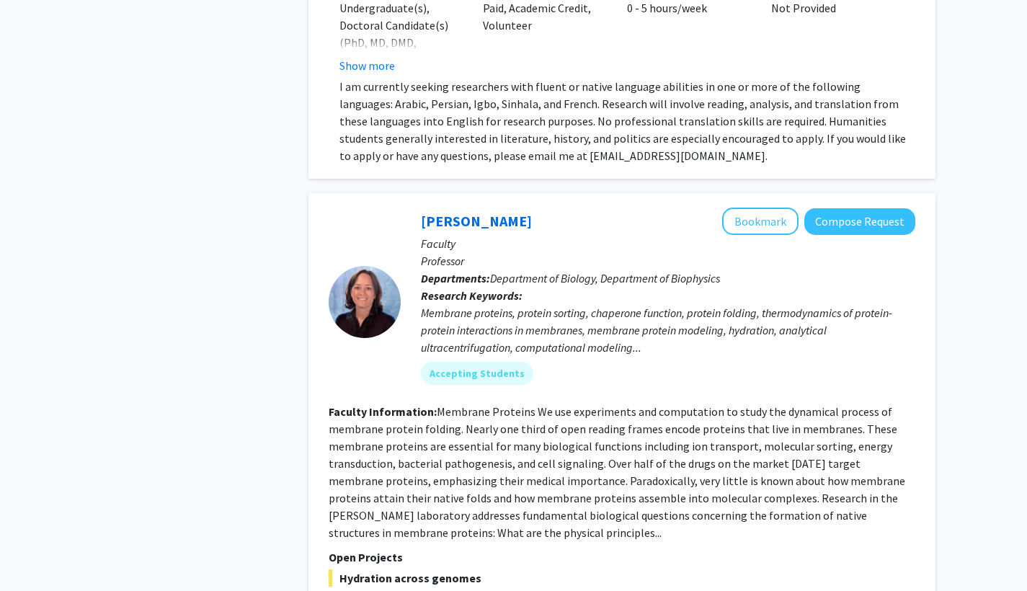
scroll to position [6547, 0]
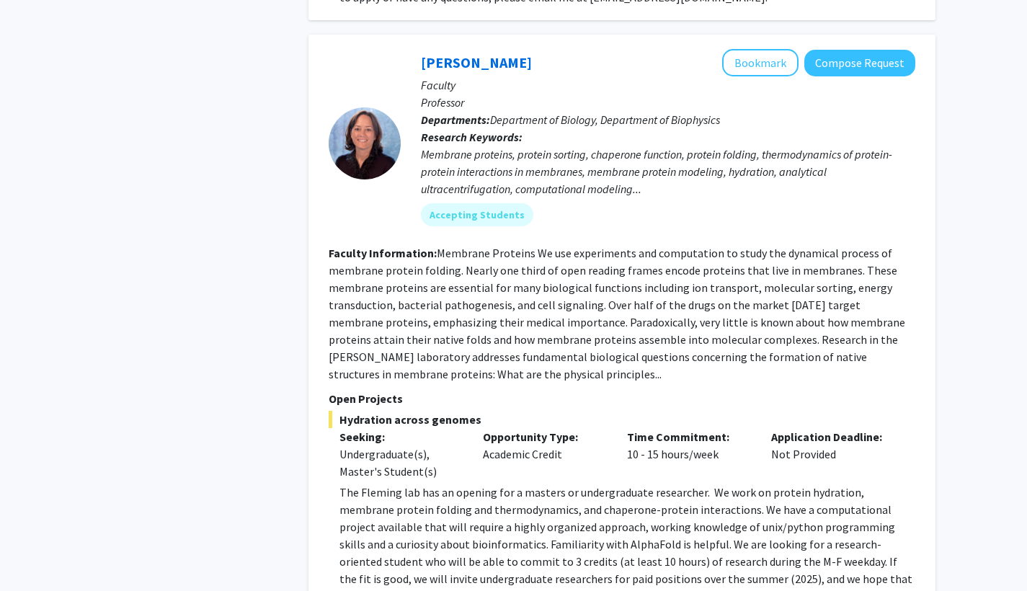
scroll to position [6705, 0]
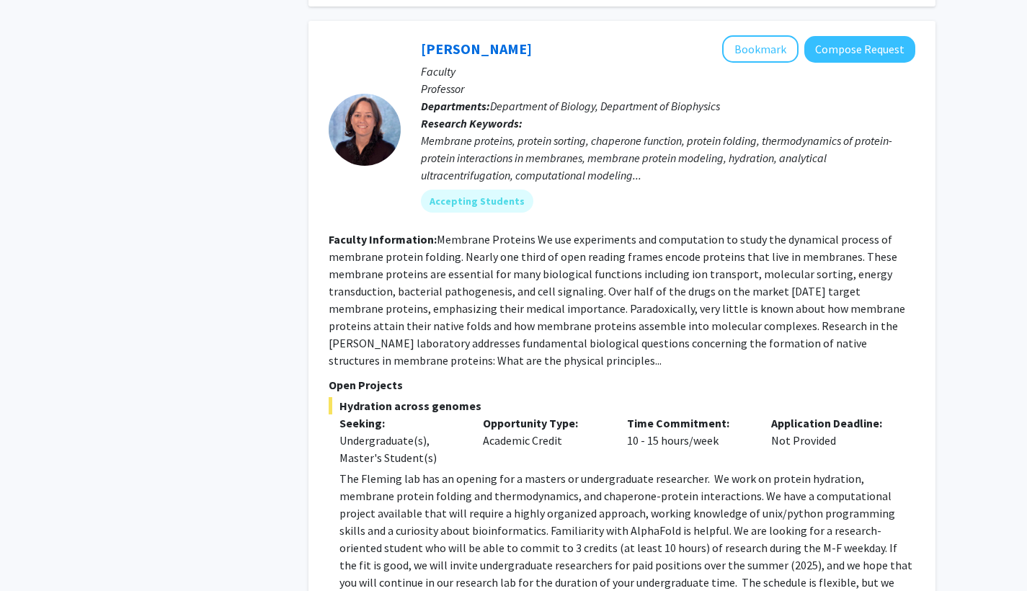
drag, startPoint x: 409, startPoint y: 409, endPoint x: 595, endPoint y: 409, distance: 186.0
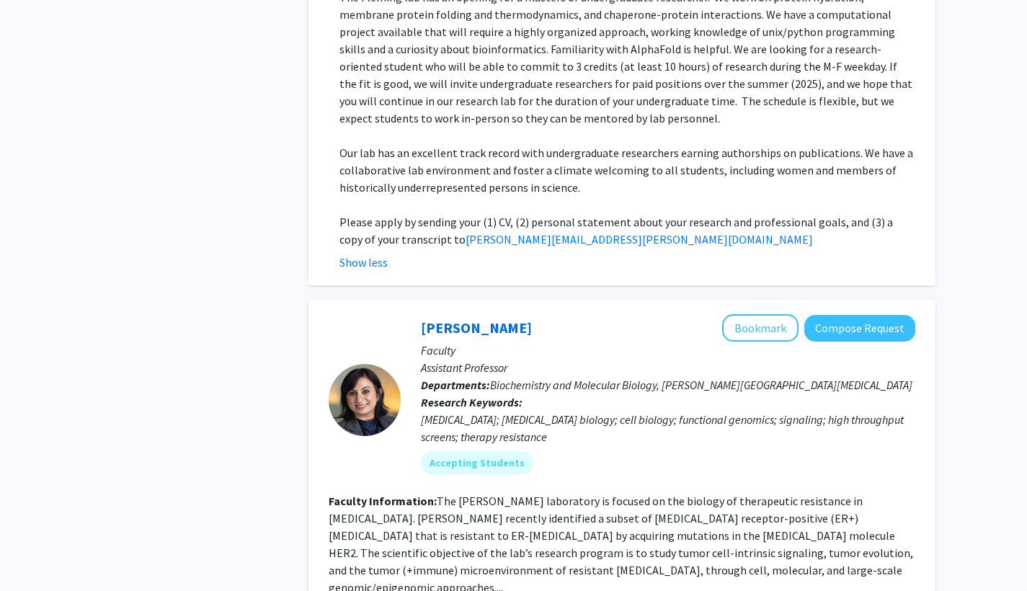
scroll to position [7225, 0]
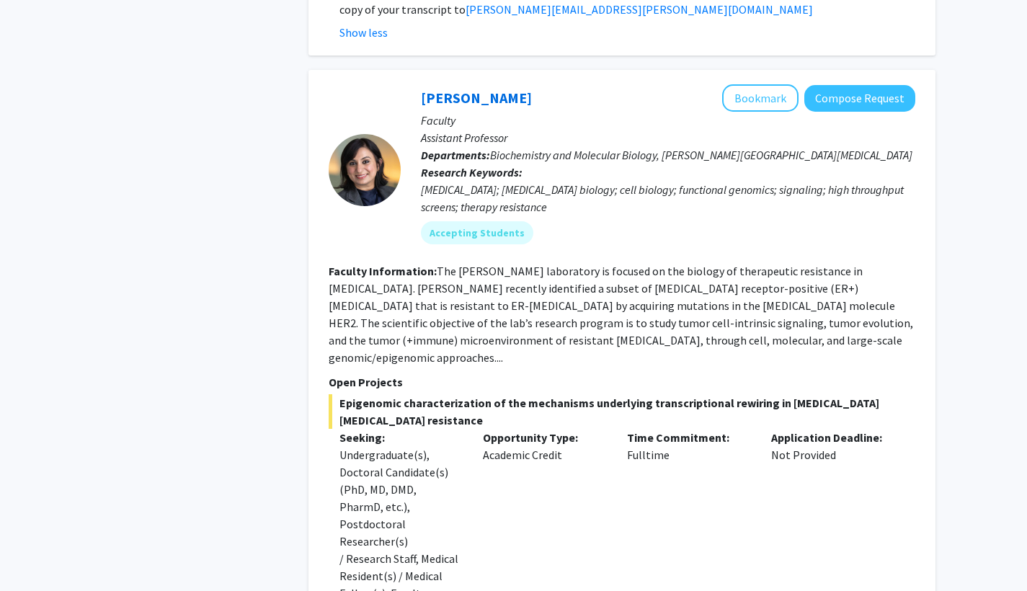
scroll to position [7548, 0]
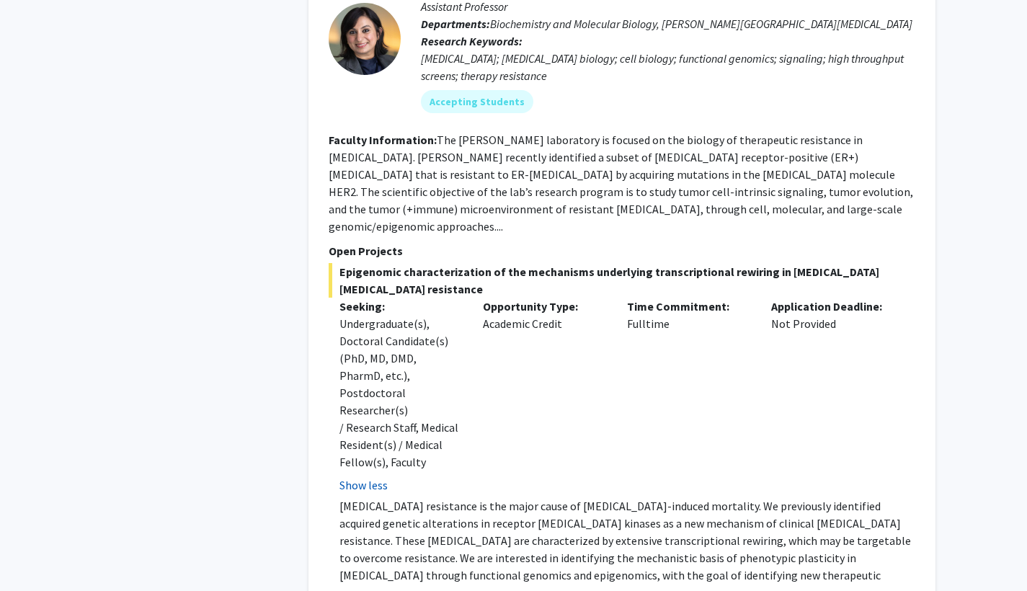
click at [382, 477] on button "Show less" at bounding box center [364, 485] width 48 height 17
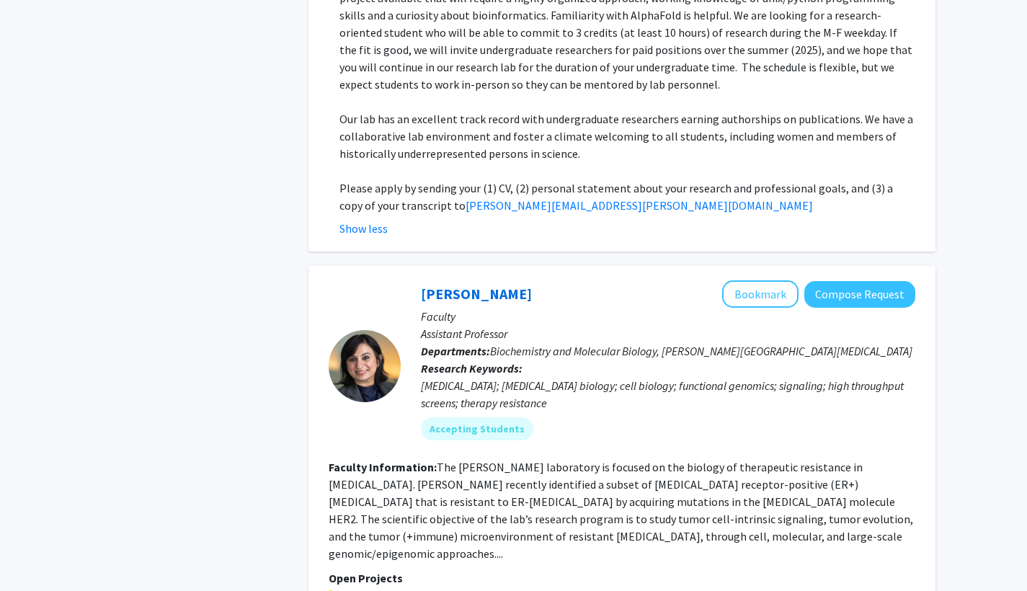
scroll to position [7184, 0]
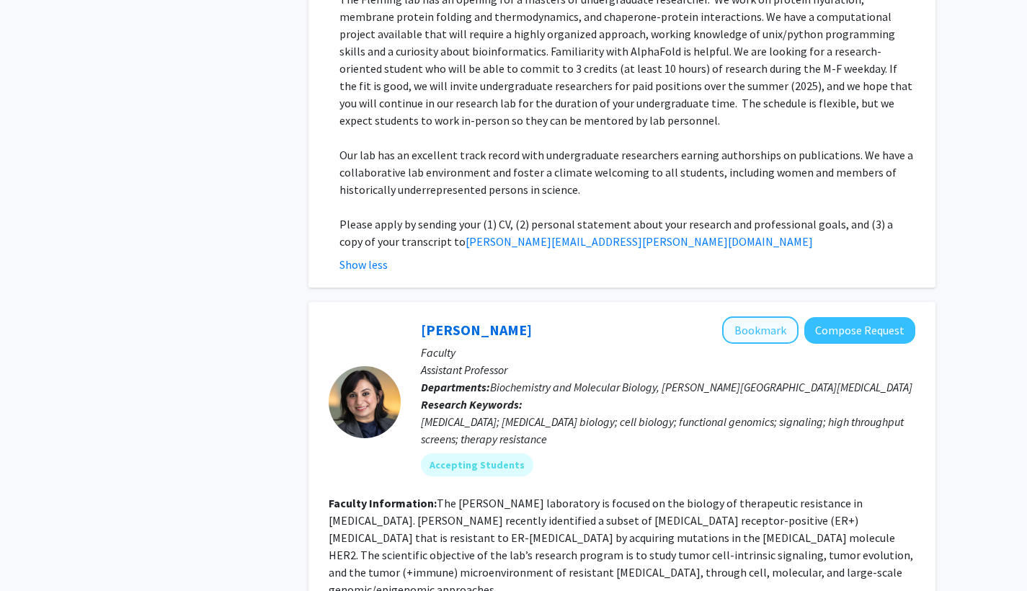
click at [770, 316] on button "Bookmark" at bounding box center [760, 329] width 76 height 27
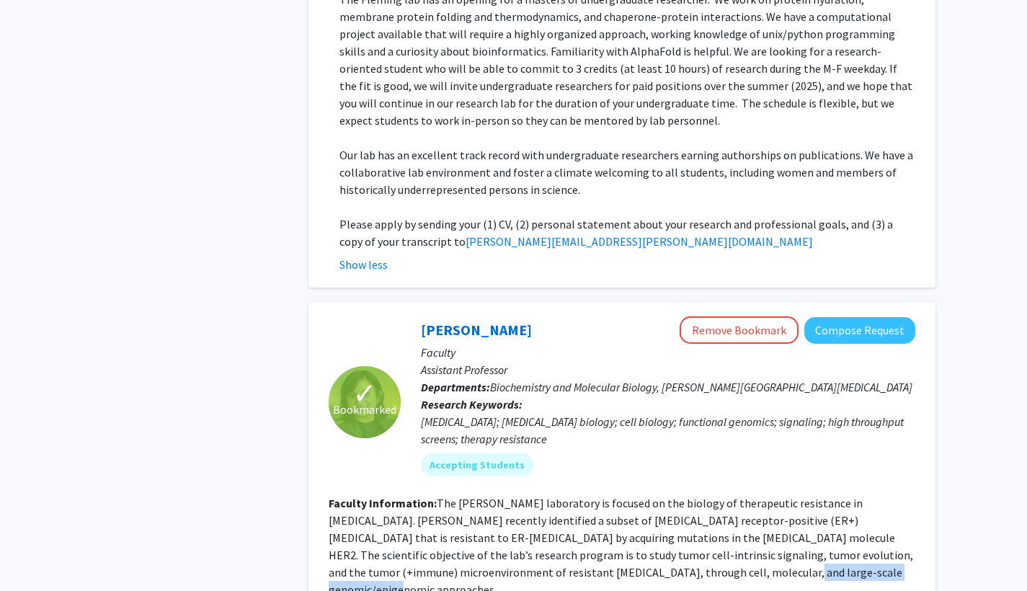
drag, startPoint x: 534, startPoint y: 348, endPoint x: 681, endPoint y: 345, distance: 146.4
click at [681, 496] on fg-read-more "The [PERSON_NAME] laboratory is focused on the biology of therapeutic resistanc…" at bounding box center [621, 546] width 585 height 101
drag, startPoint x: 682, startPoint y: 345, endPoint x: 738, endPoint y: 347, distance: 56.3
click at [683, 496] on fg-read-more "The [PERSON_NAME] laboratory is focused on the biology of therapeutic resistanc…" at bounding box center [621, 546] width 585 height 101
click at [740, 495] on section "Faculty Information: The Nayar laboratory is focused on the biology of therapeu…" at bounding box center [622, 547] width 587 height 104
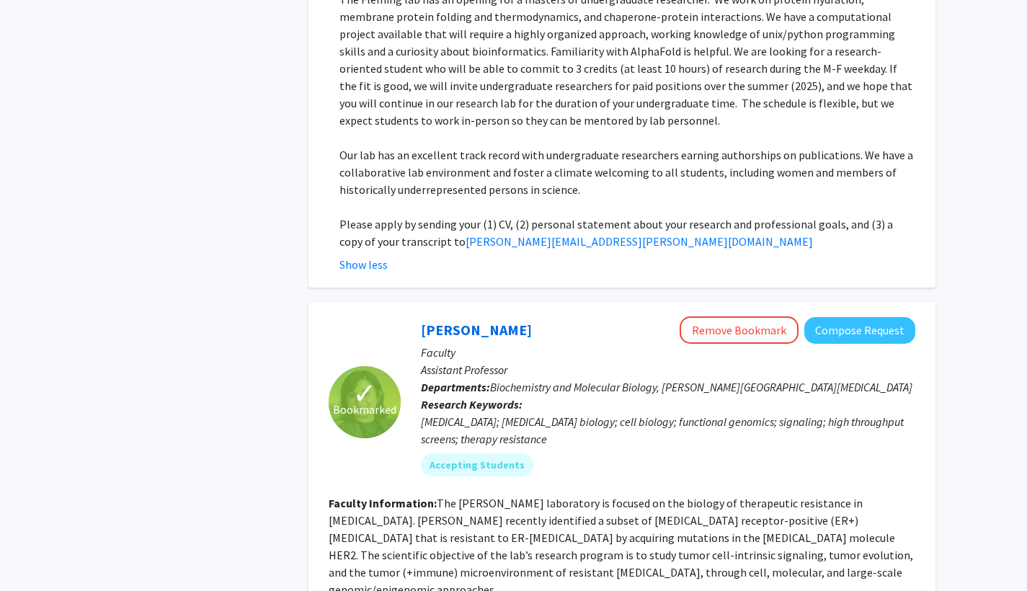
drag, startPoint x: 352, startPoint y: 394, endPoint x: 539, endPoint y: 395, distance: 187.4
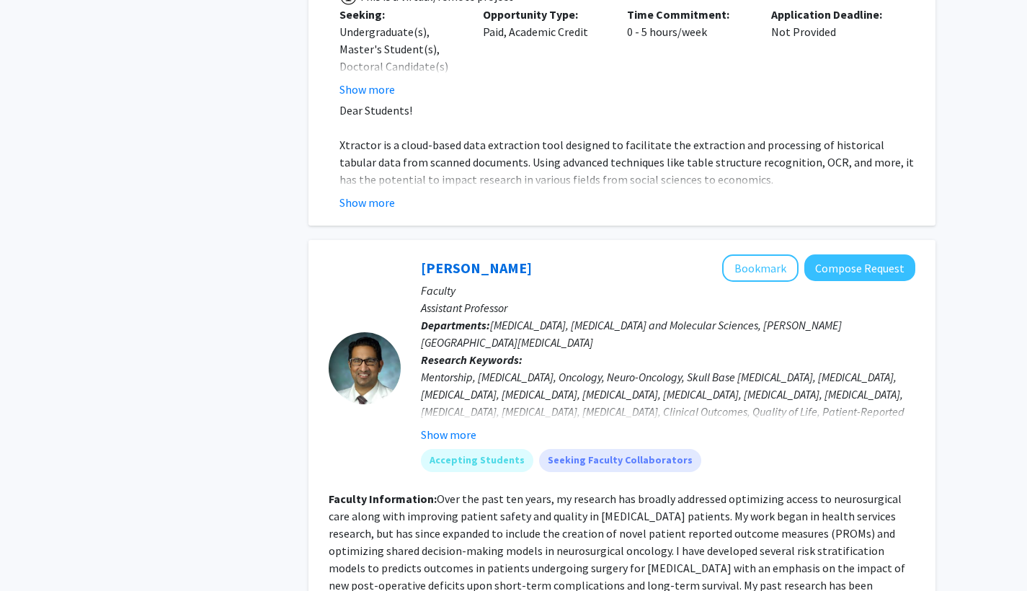
scroll to position [8503, 0]
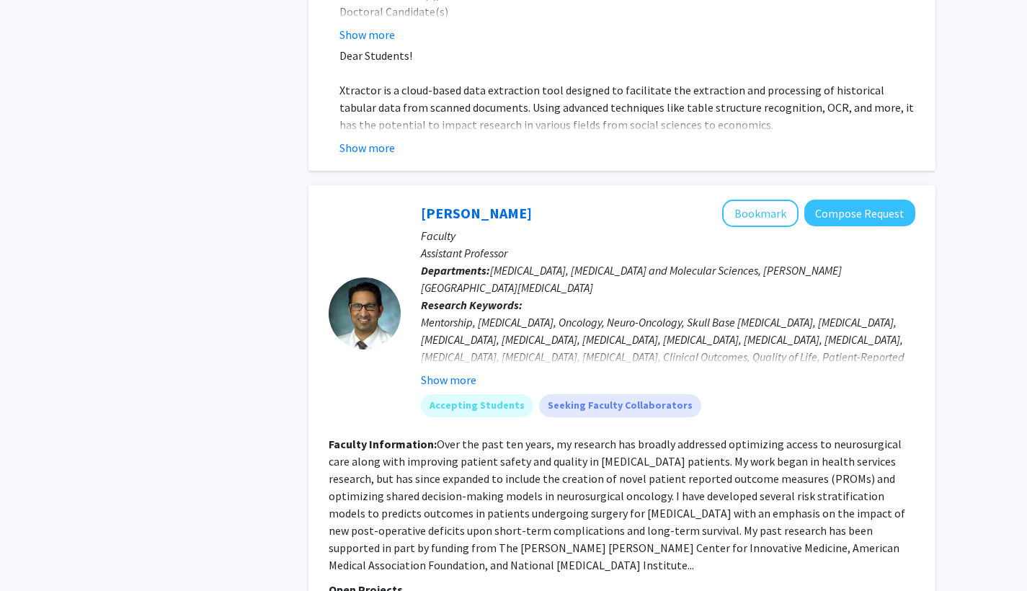
drag, startPoint x: 336, startPoint y: 373, endPoint x: 582, endPoint y: 384, distance: 246.1
drag, startPoint x: 415, startPoint y: 389, endPoint x: 593, endPoint y: 387, distance: 178.8
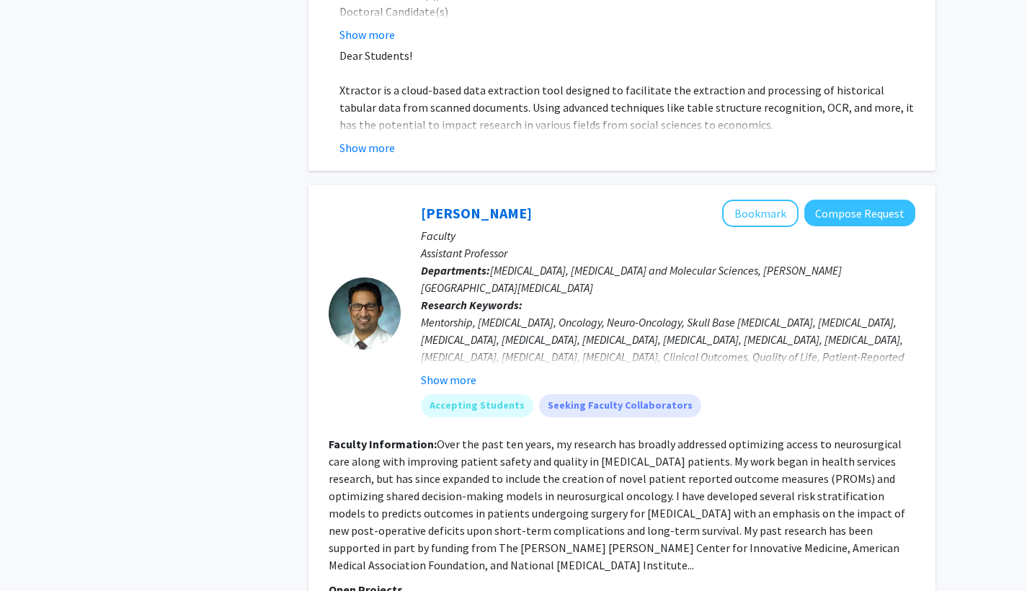
drag, startPoint x: 408, startPoint y: 412, endPoint x: 572, endPoint y: 403, distance: 163.9
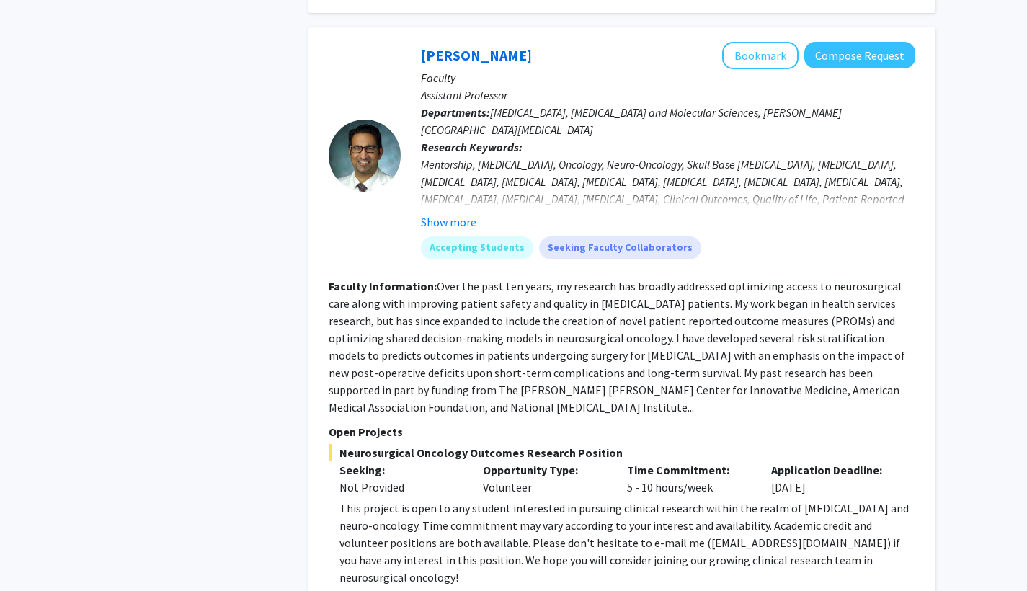
scroll to position [8689, 0]
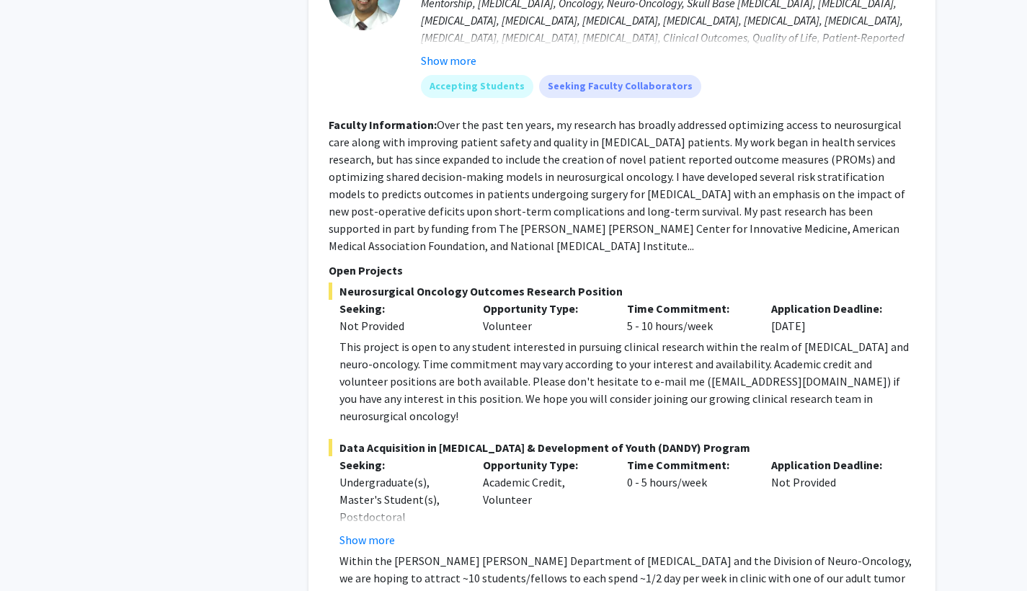
scroll to position [8878, 0]
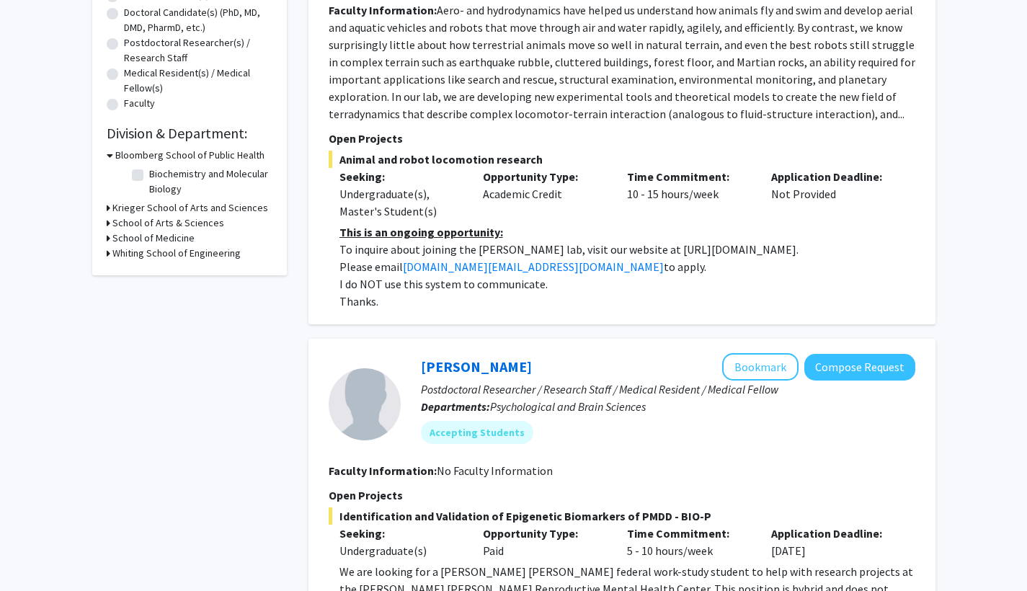
scroll to position [370, 0]
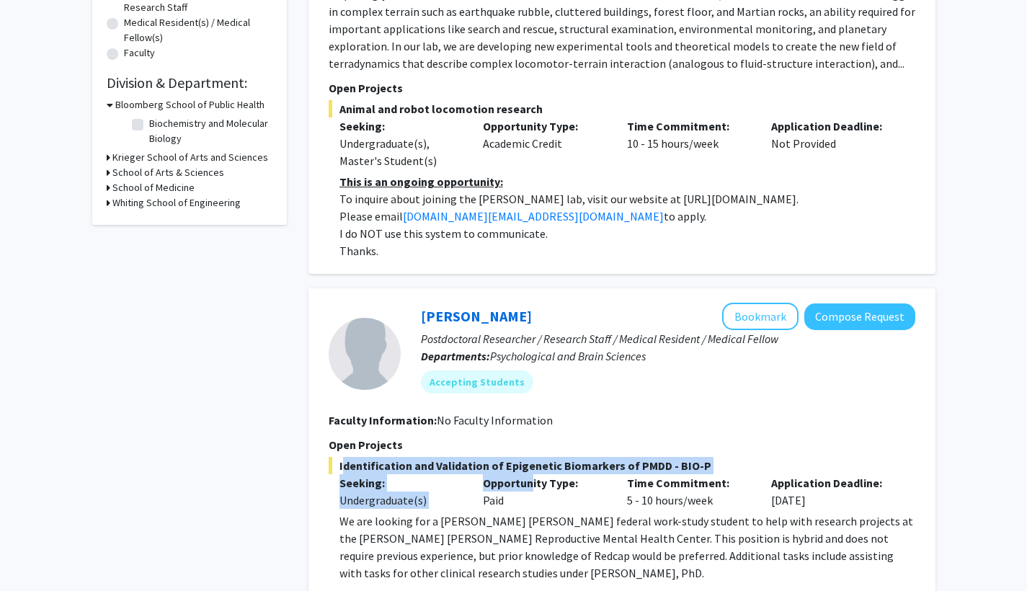
drag, startPoint x: 335, startPoint y: 466, endPoint x: 531, endPoint y: 478, distance: 196.5
click at [531, 478] on div "Identification and Validation of Epigenetic Biomarkers of PMDD - BIO-P Seeking:…" at bounding box center [622, 539] width 587 height 165
click at [531, 478] on p "Opportunity Type:" at bounding box center [544, 482] width 123 height 17
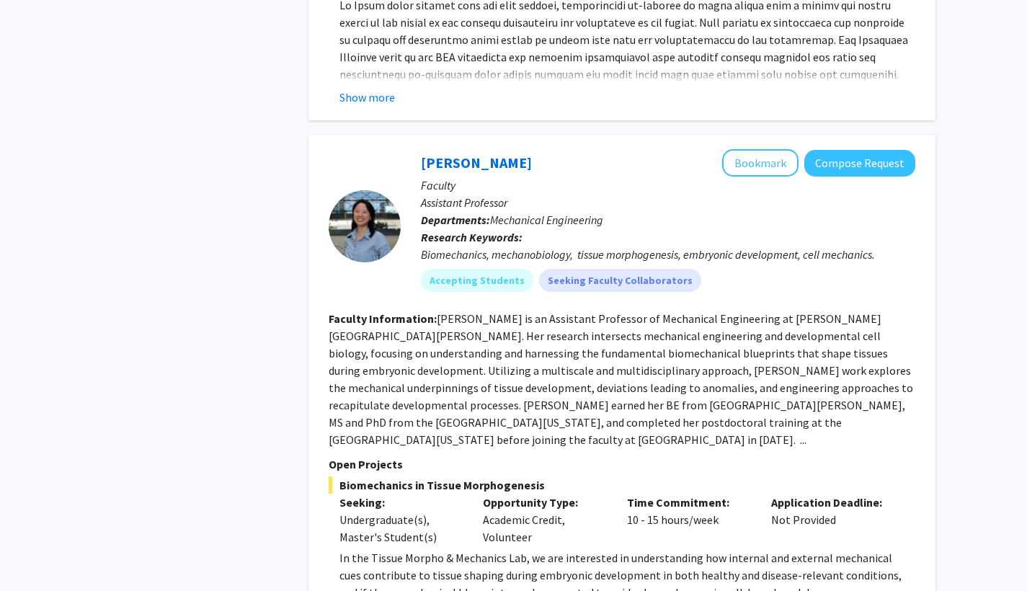
scroll to position [2107, 0]
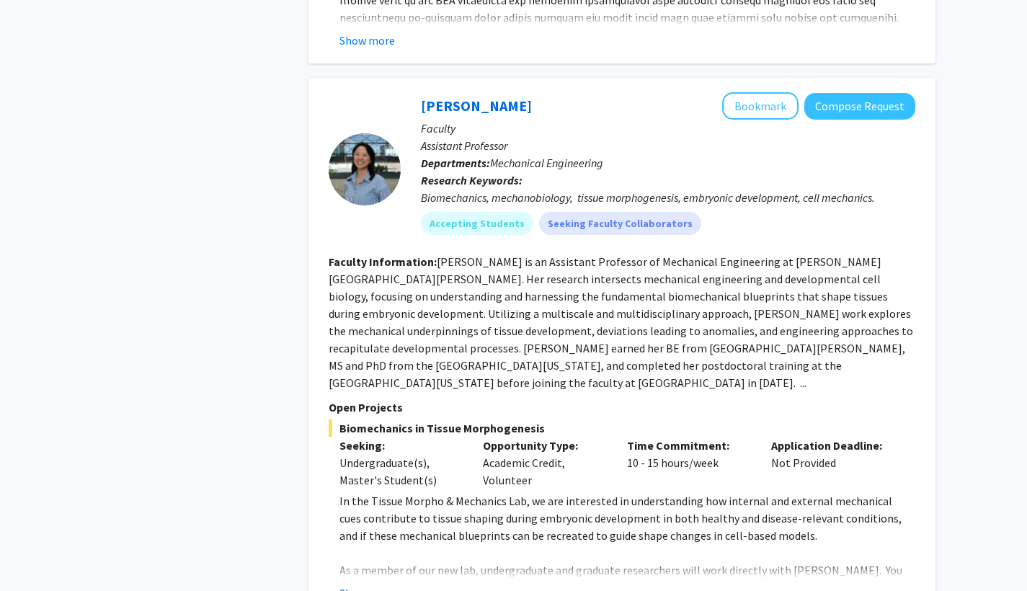
click at [386, 585] on button "Show more" at bounding box center [368, 593] width 56 height 17
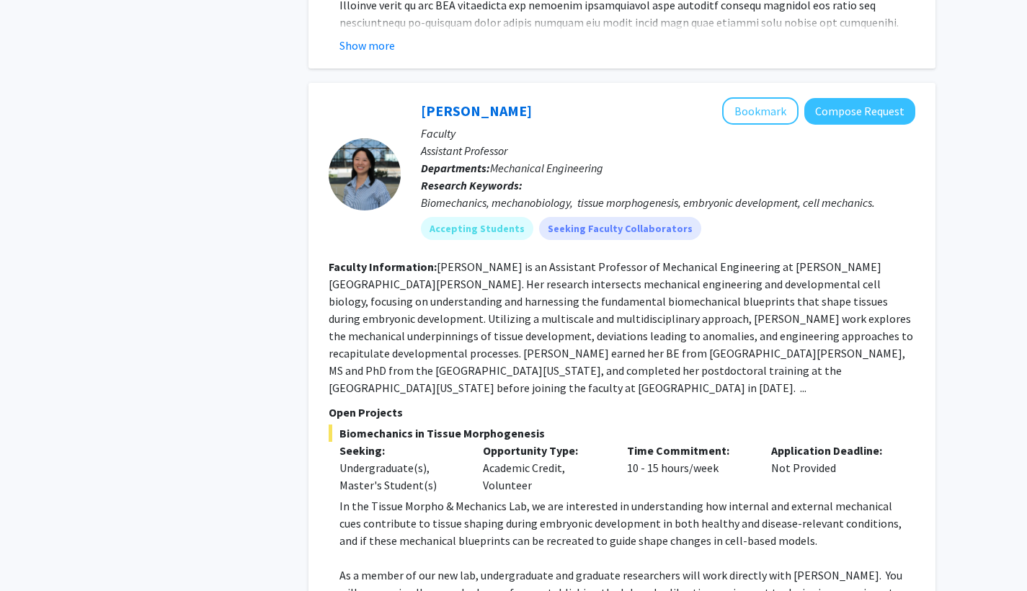
scroll to position [1797, 0]
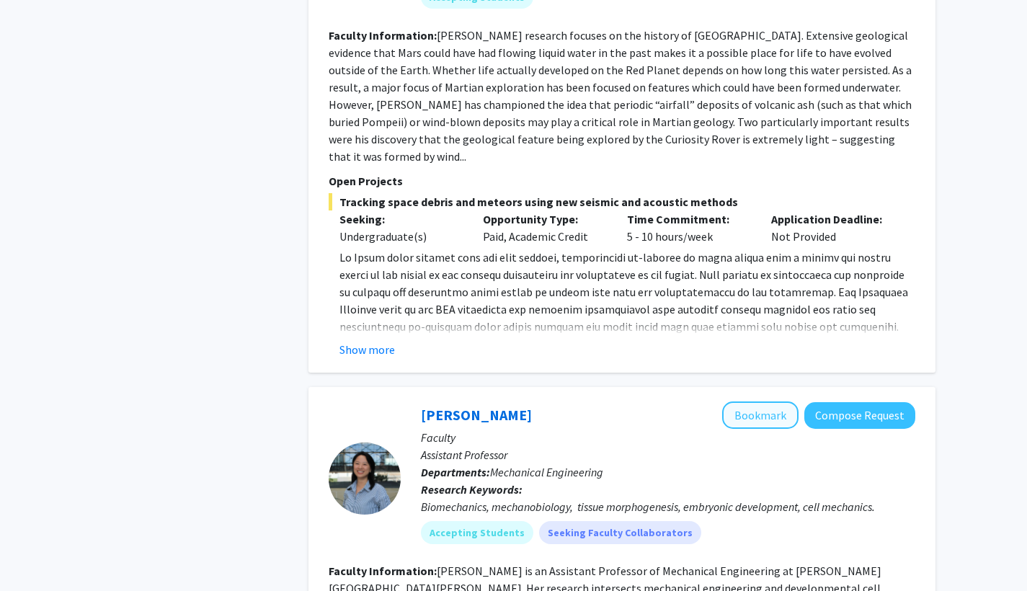
click at [762, 402] on button "Bookmark" at bounding box center [760, 415] width 76 height 27
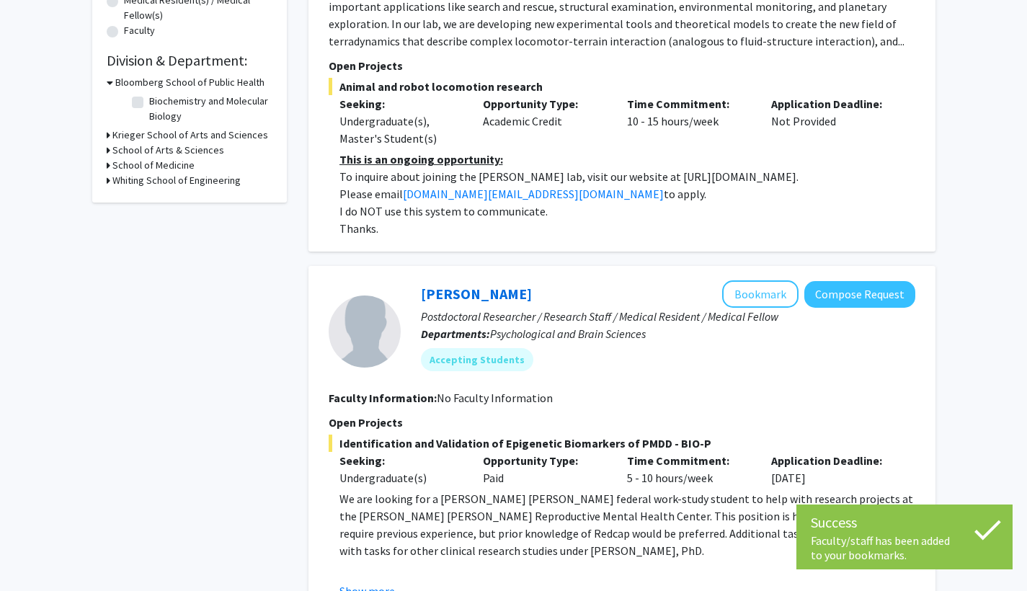
scroll to position [0, 0]
